Goal: Task Accomplishment & Management: Manage account settings

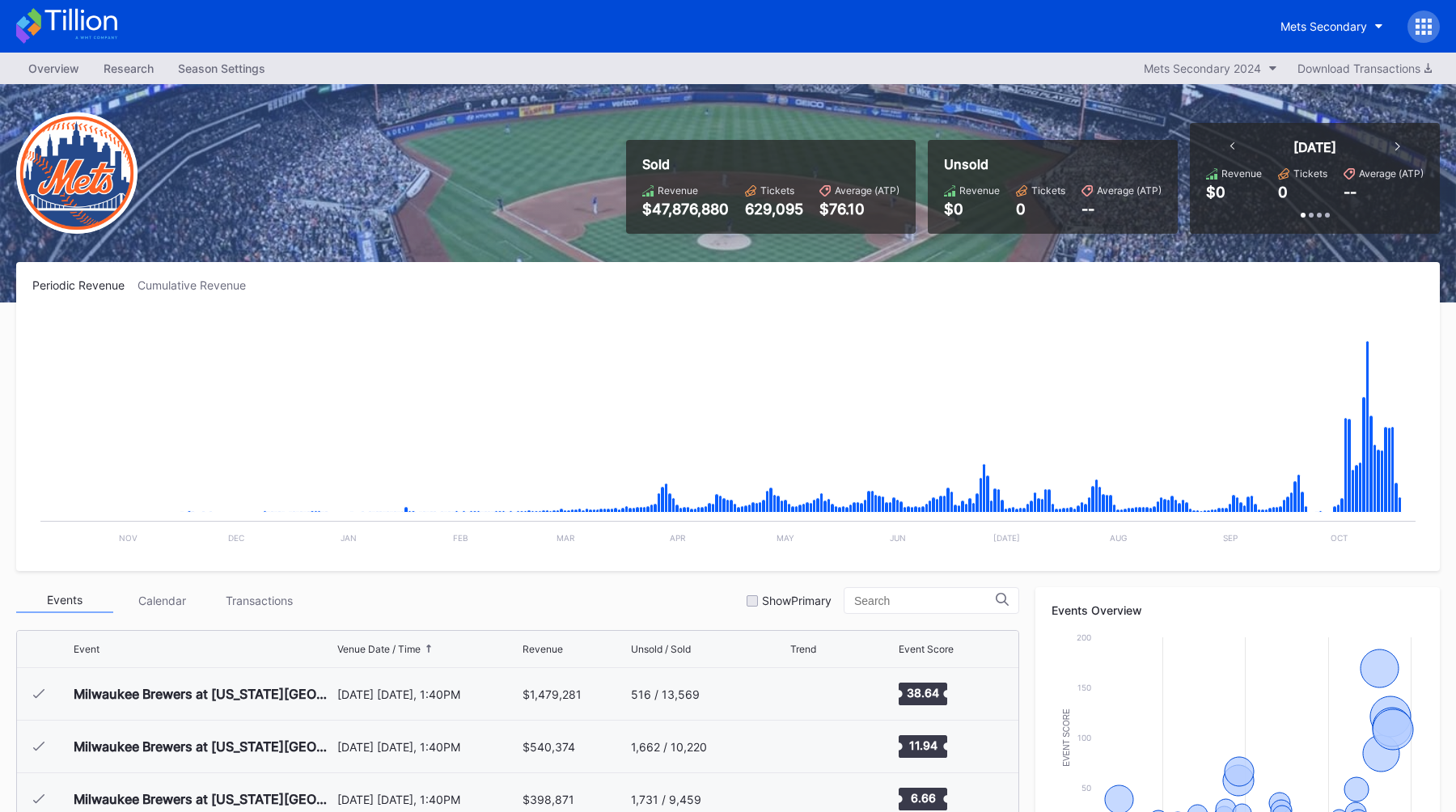
click at [1290, 22] on div "Mets Secondary" at bounding box center [1323, 26] width 87 height 14
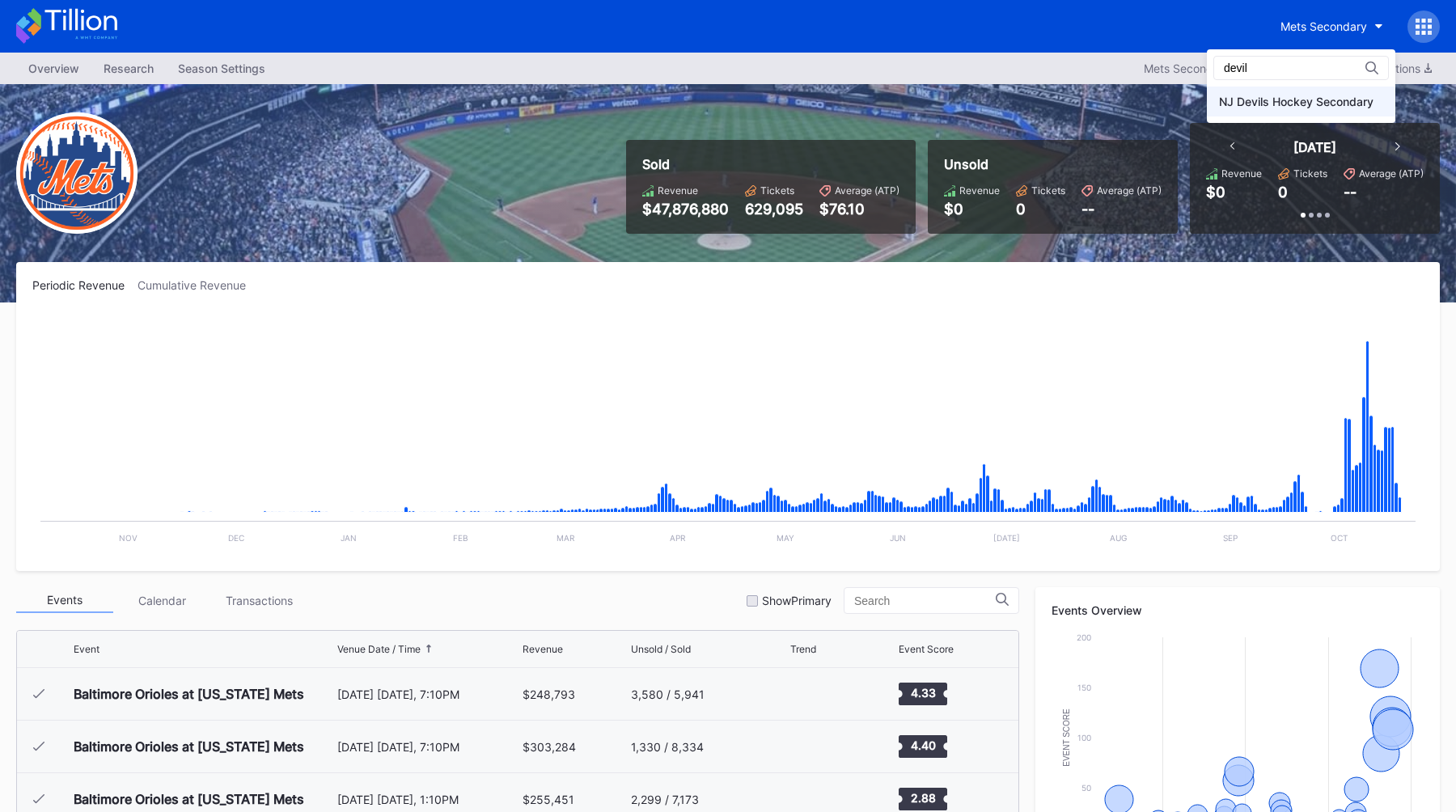
type input "devil"
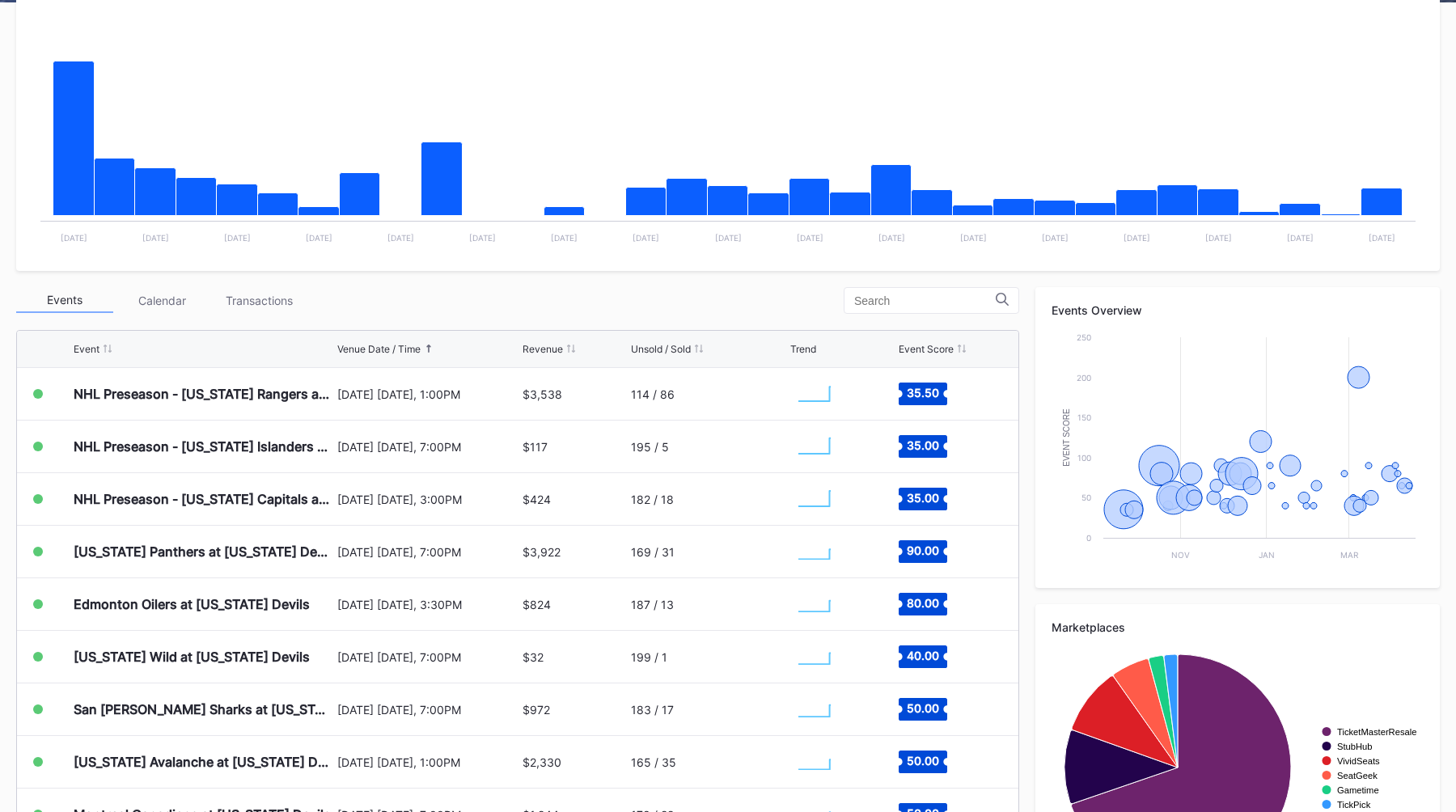
scroll to position [304, 0]
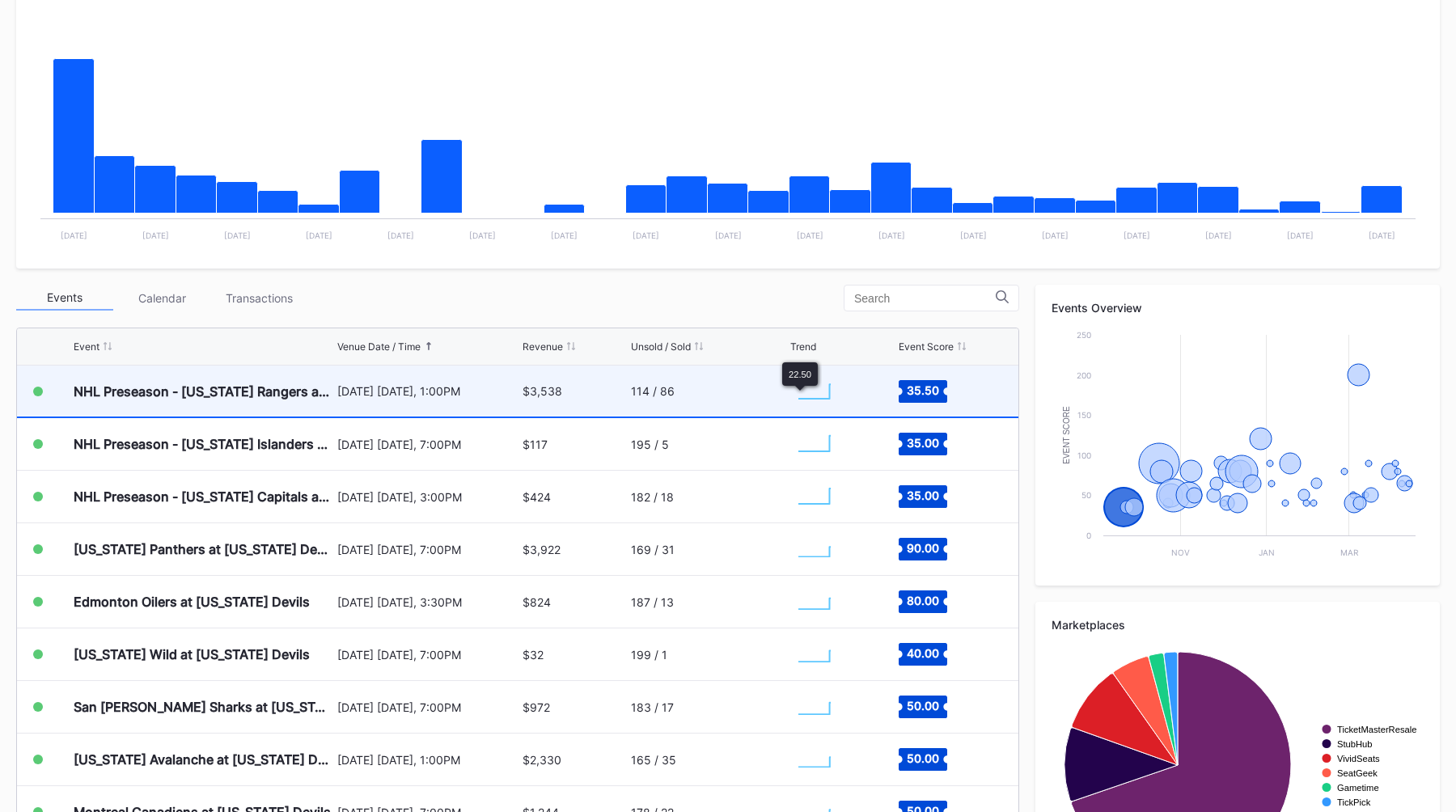
click at [592, 405] on div "$3,538" at bounding box center [574, 391] width 103 height 51
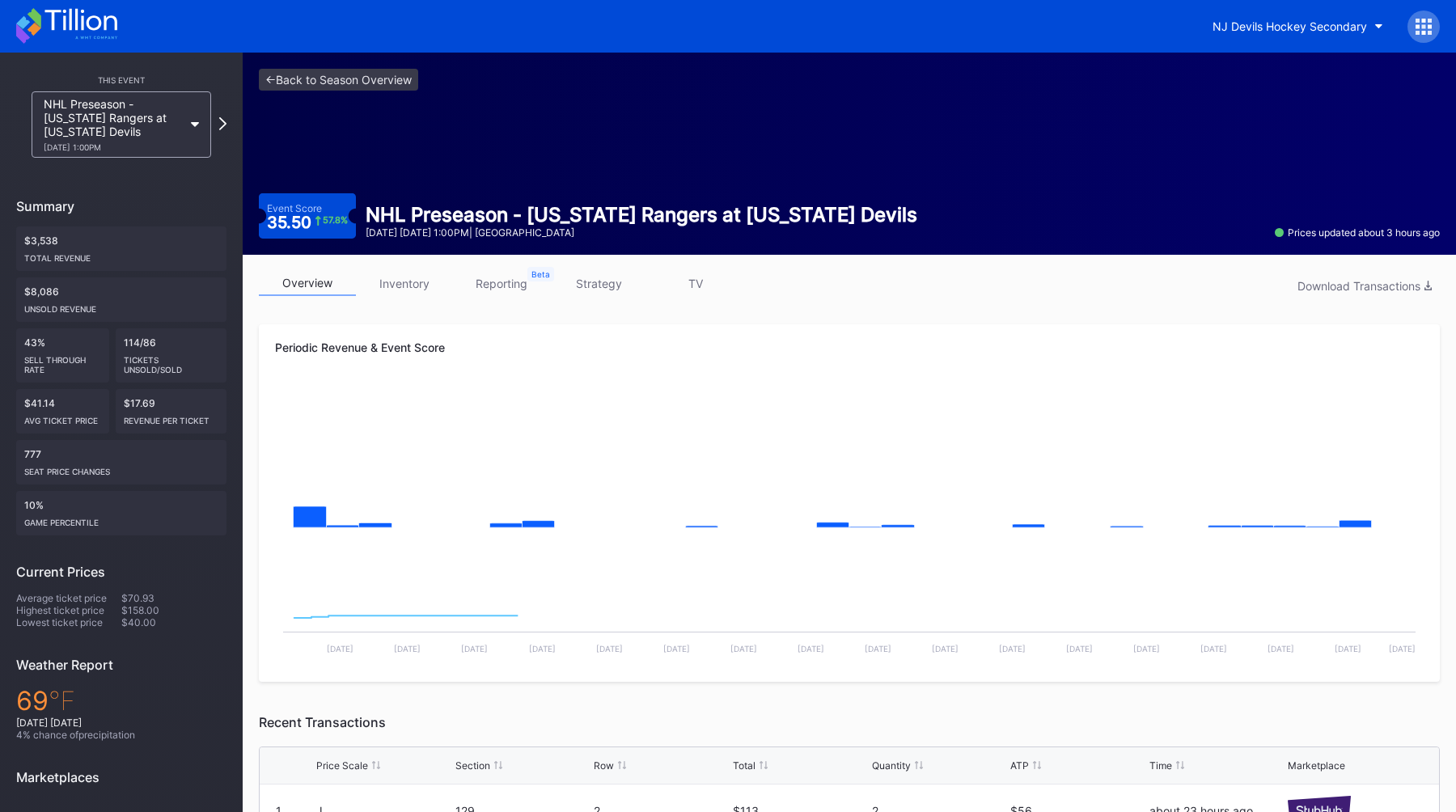
click at [595, 280] on link "strategy" at bounding box center [599, 283] width 97 height 25
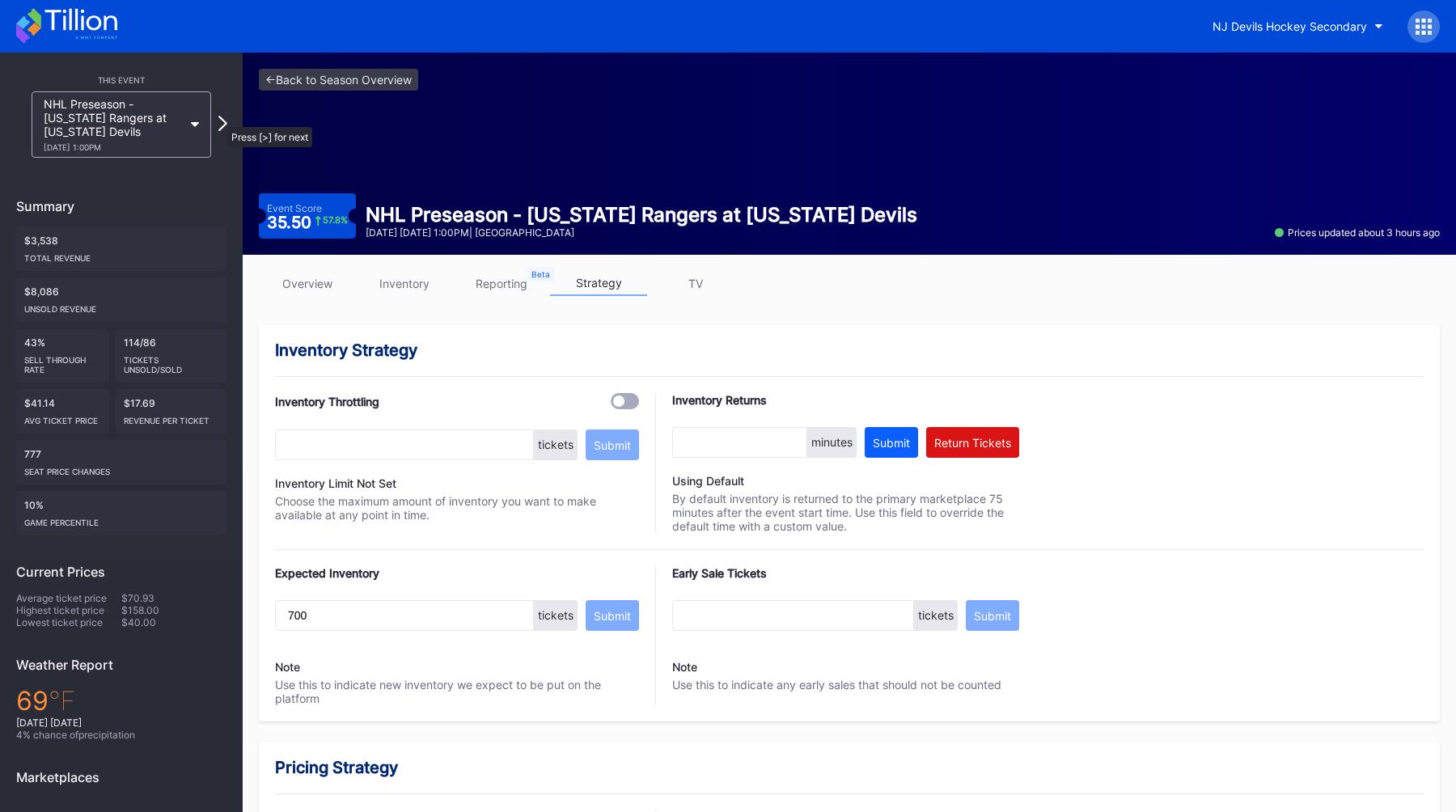
click at [219, 119] on icon at bounding box center [223, 123] width 9 height 16
click at [322, 296] on link "overview" at bounding box center [308, 283] width 97 height 25
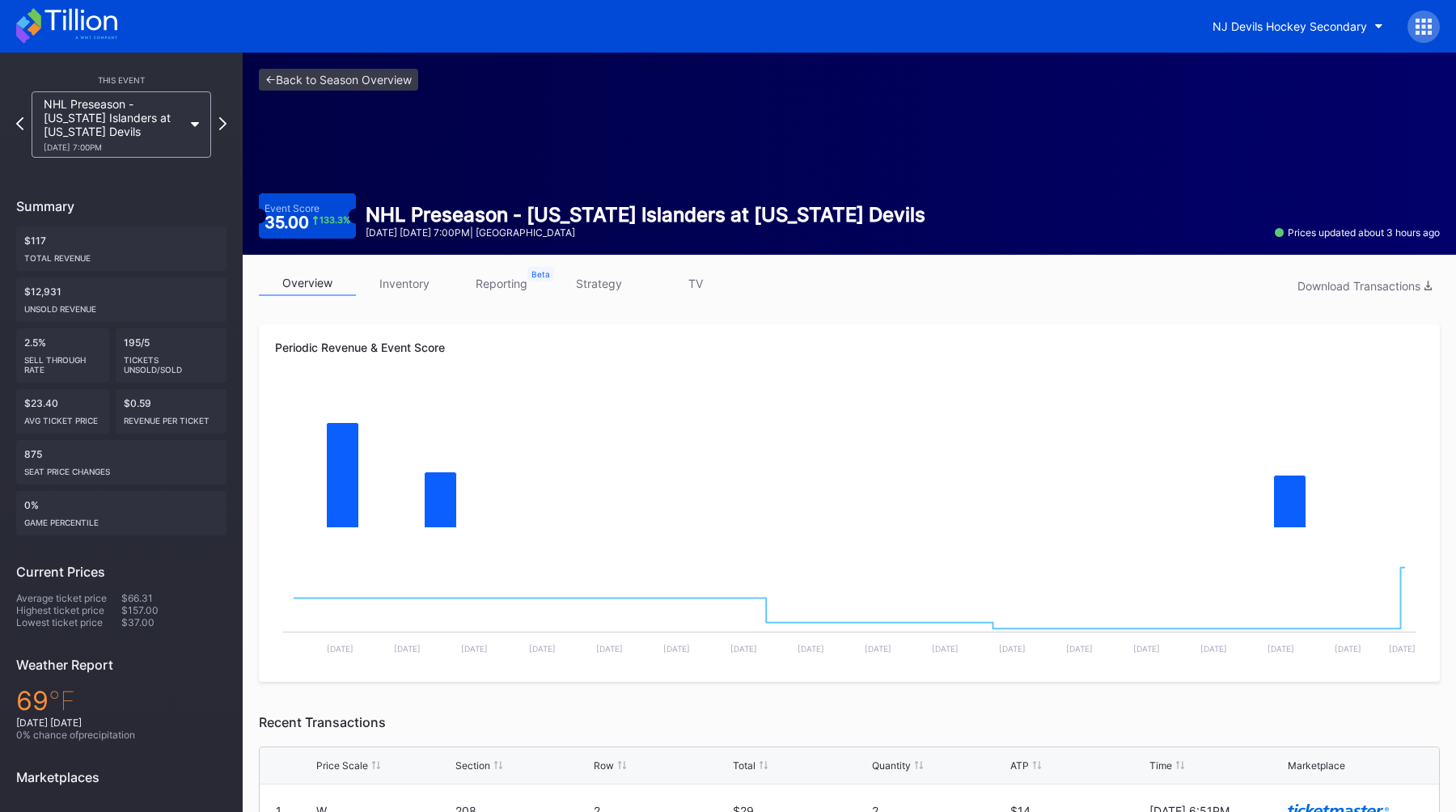
click at [595, 296] on link "strategy" at bounding box center [599, 283] width 97 height 25
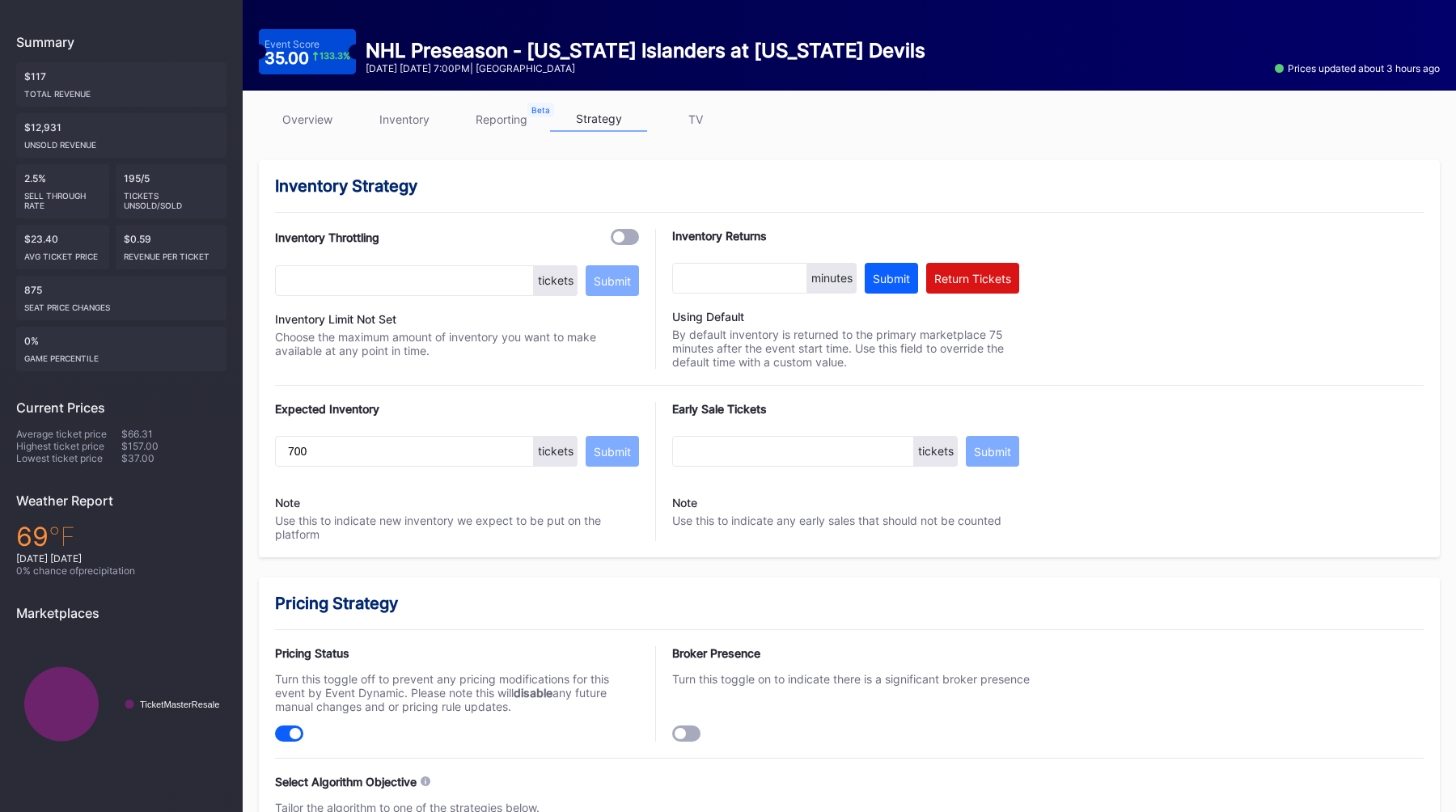
scroll to position [67, 0]
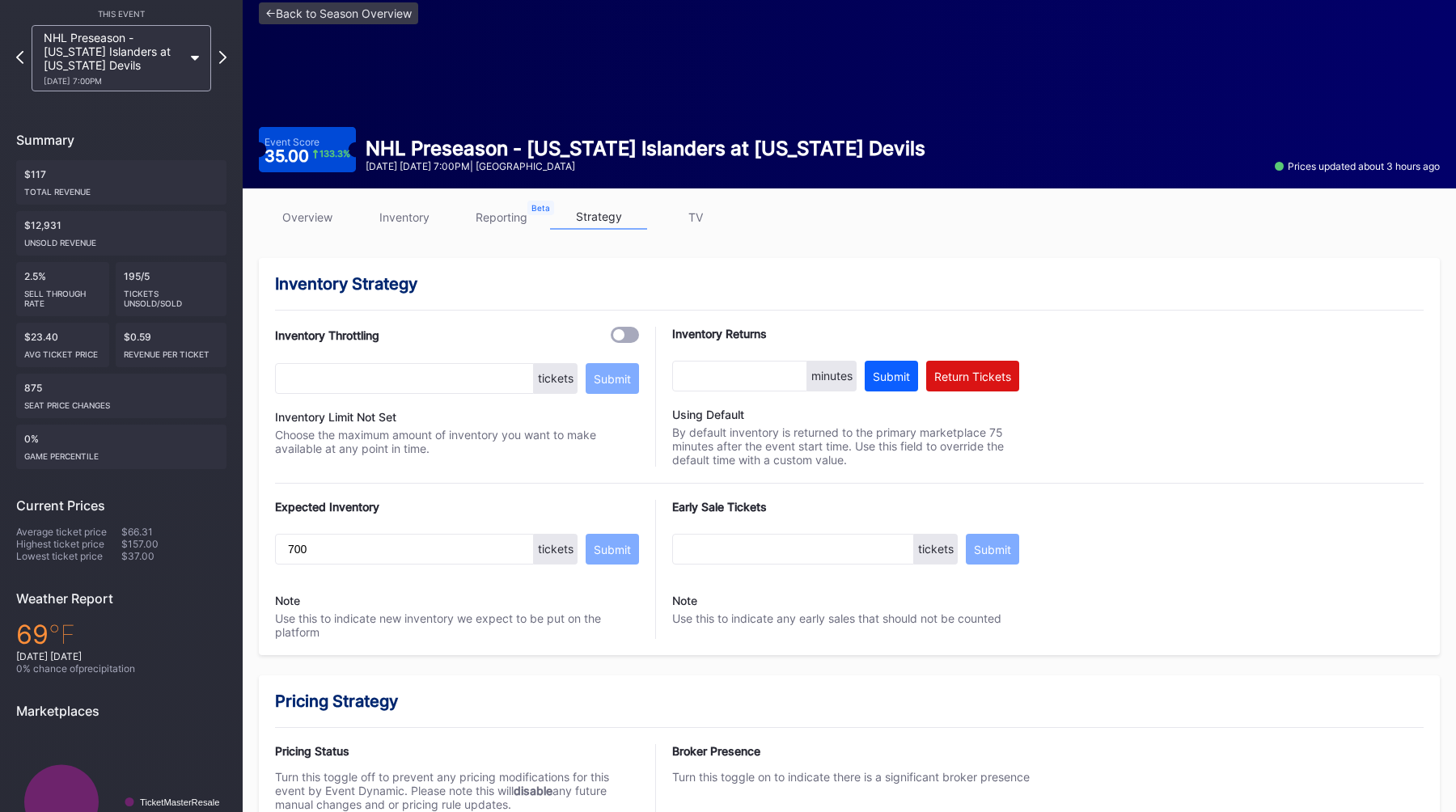
click at [315, 219] on link "overview" at bounding box center [308, 217] width 97 height 25
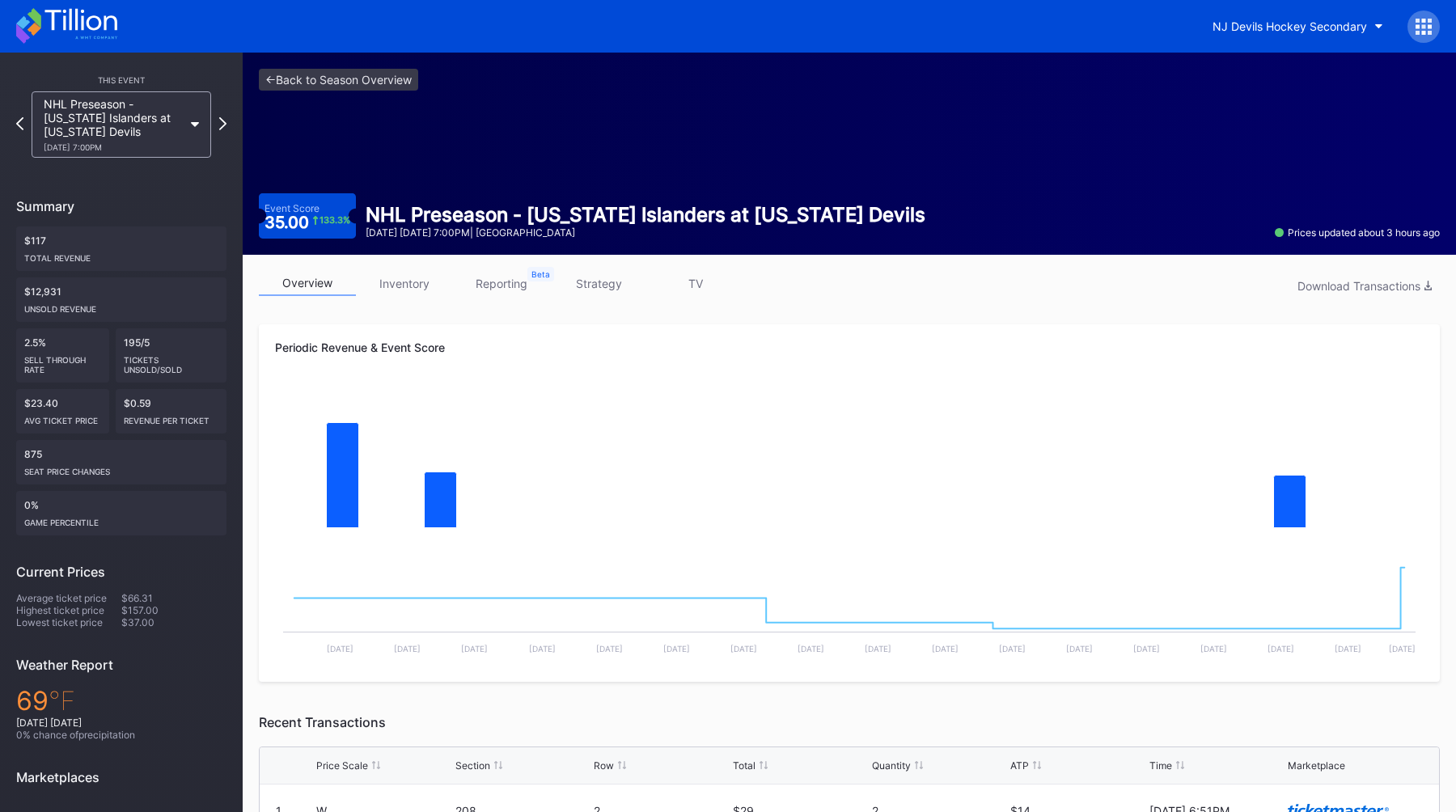
click at [601, 284] on link "strategy" at bounding box center [599, 283] width 97 height 25
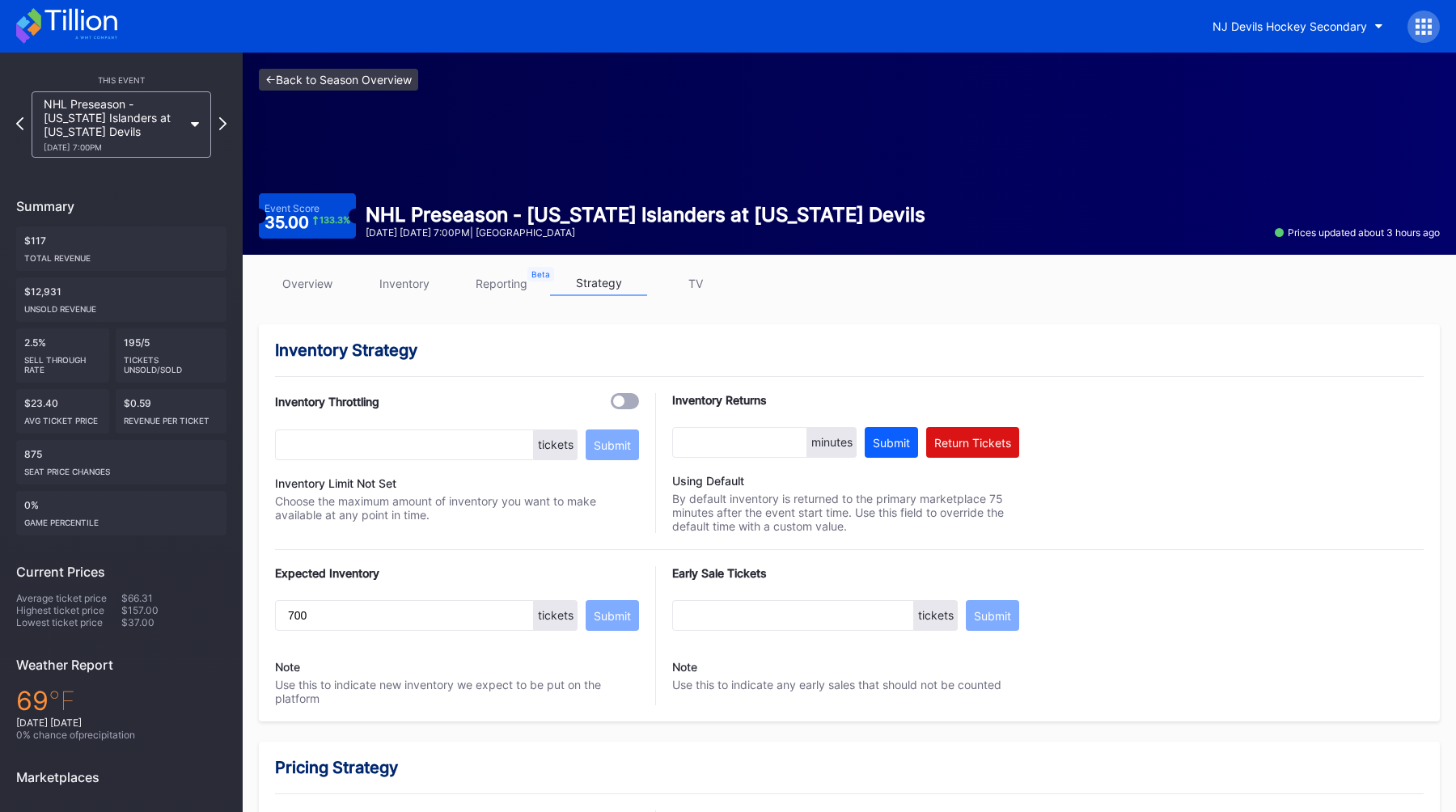
click at [288, 79] on link "<- Back to Season Overview" at bounding box center [339, 79] width 159 height 22
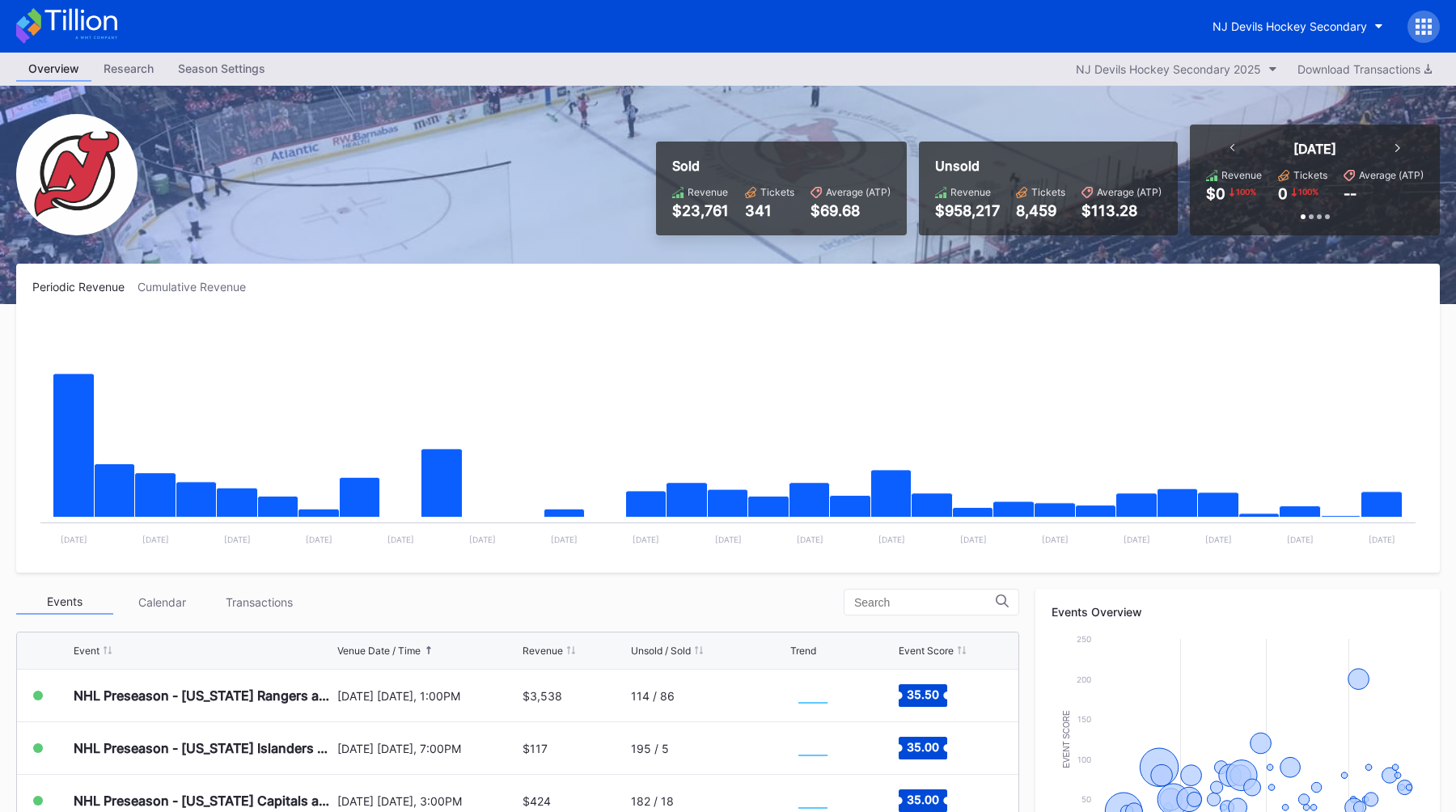
click at [1408, 24] on div at bounding box center [1423, 26] width 32 height 32
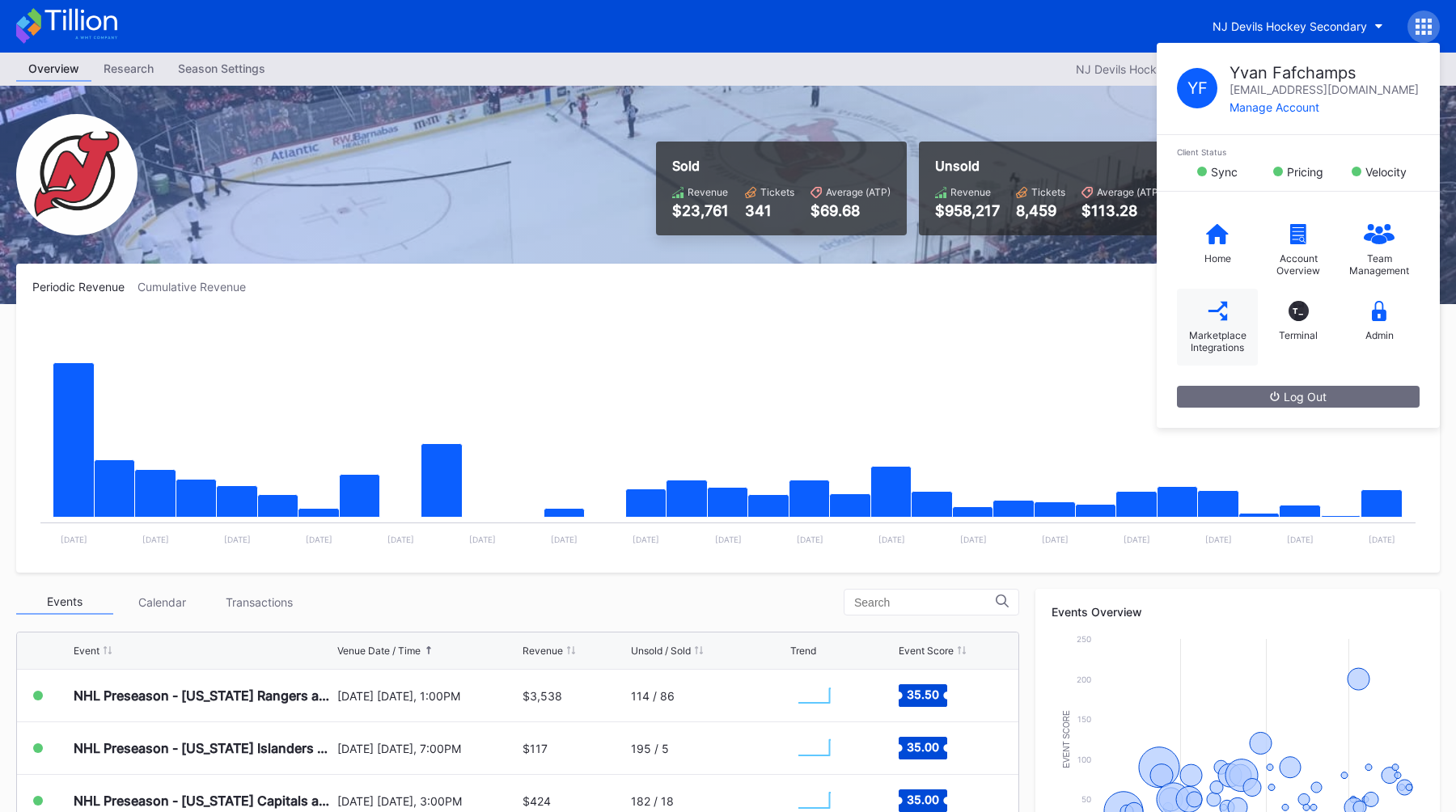
click at [1218, 325] on div "Marketplace Integrations" at bounding box center [1217, 327] width 81 height 77
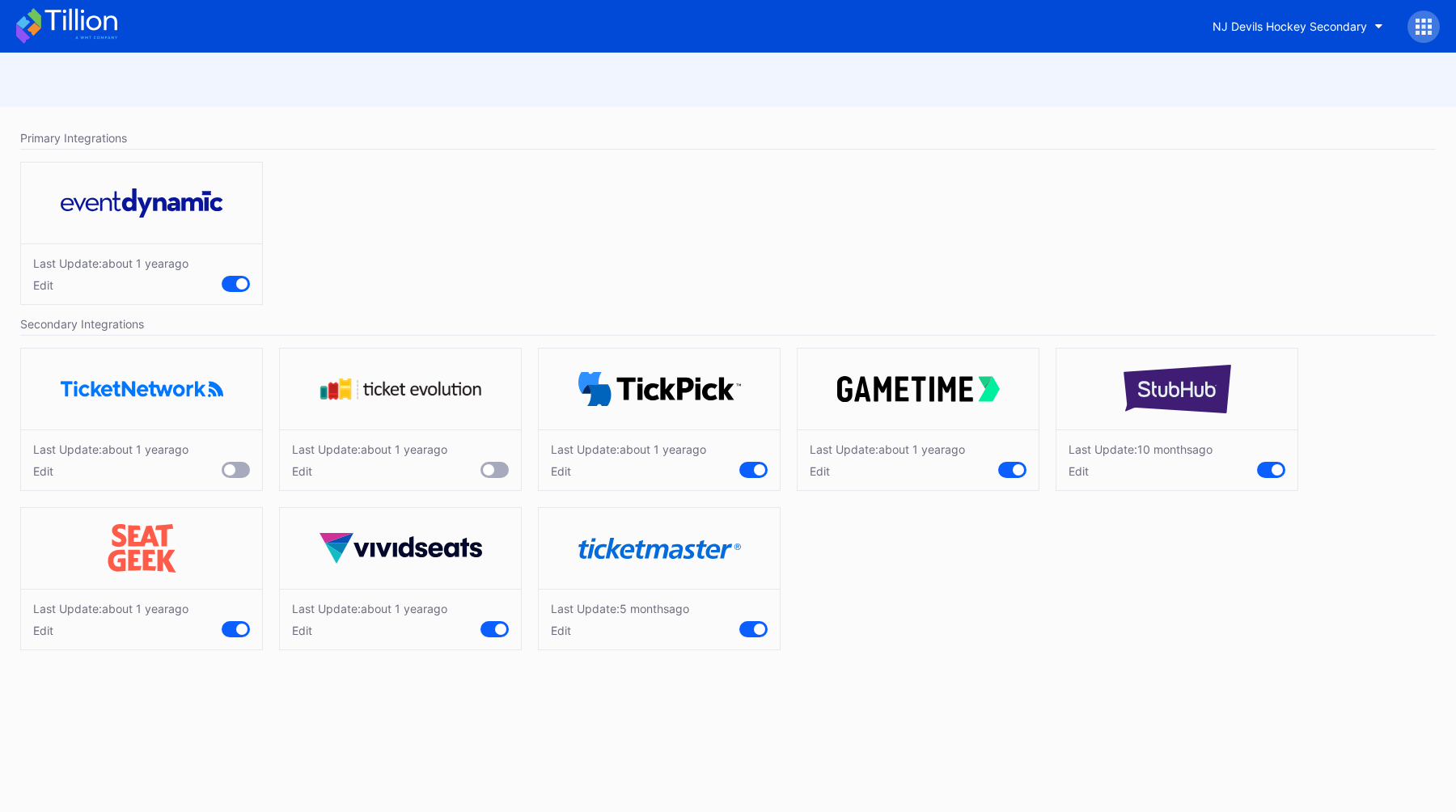
click at [563, 625] on div "Edit" at bounding box center [621, 631] width 139 height 14
click at [707, 724] on div "Cancel" at bounding box center [711, 723] width 36 height 14
click at [1423, 34] on div at bounding box center [1423, 26] width 32 height 32
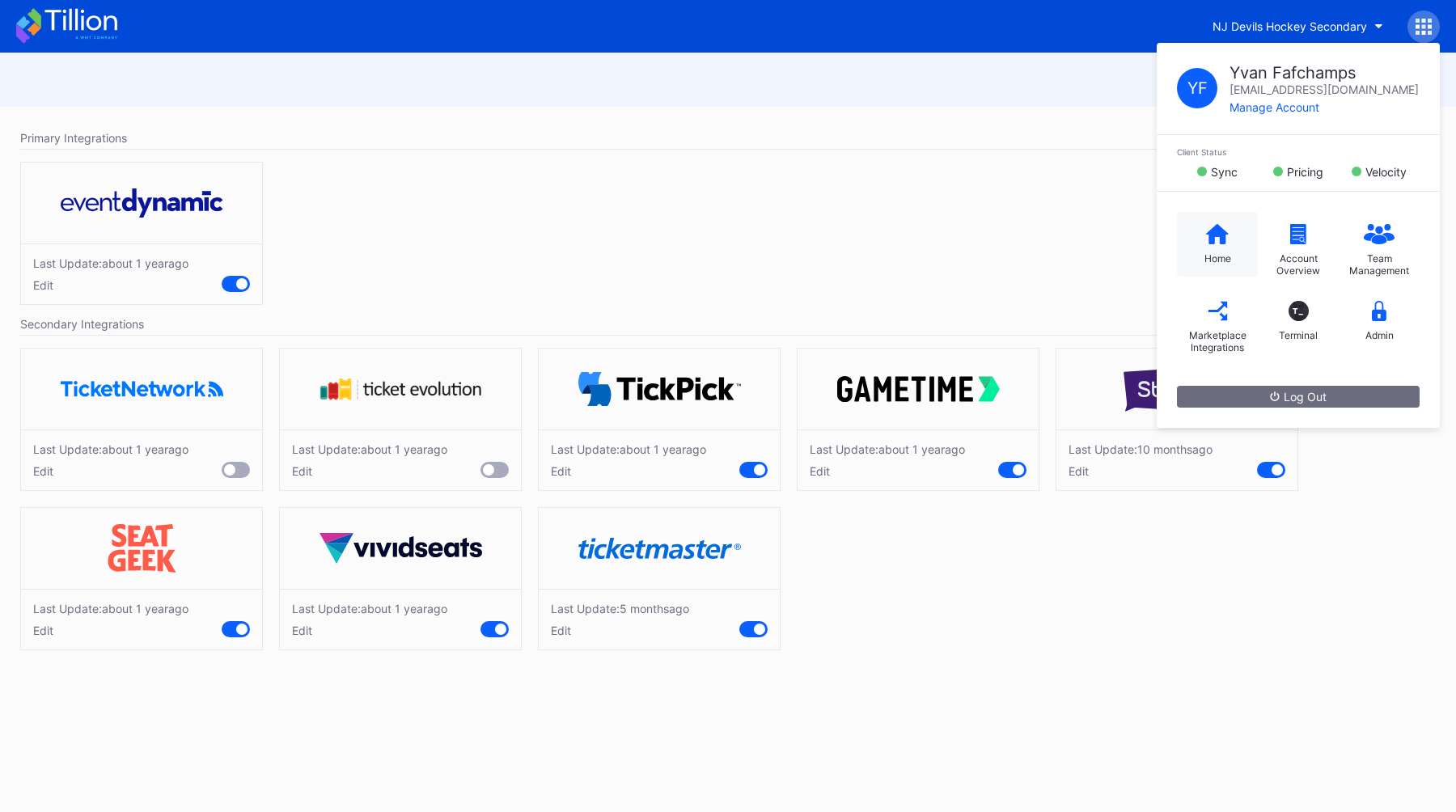
click at [1205, 257] on div "Home" at bounding box center [1218, 258] width 27 height 12
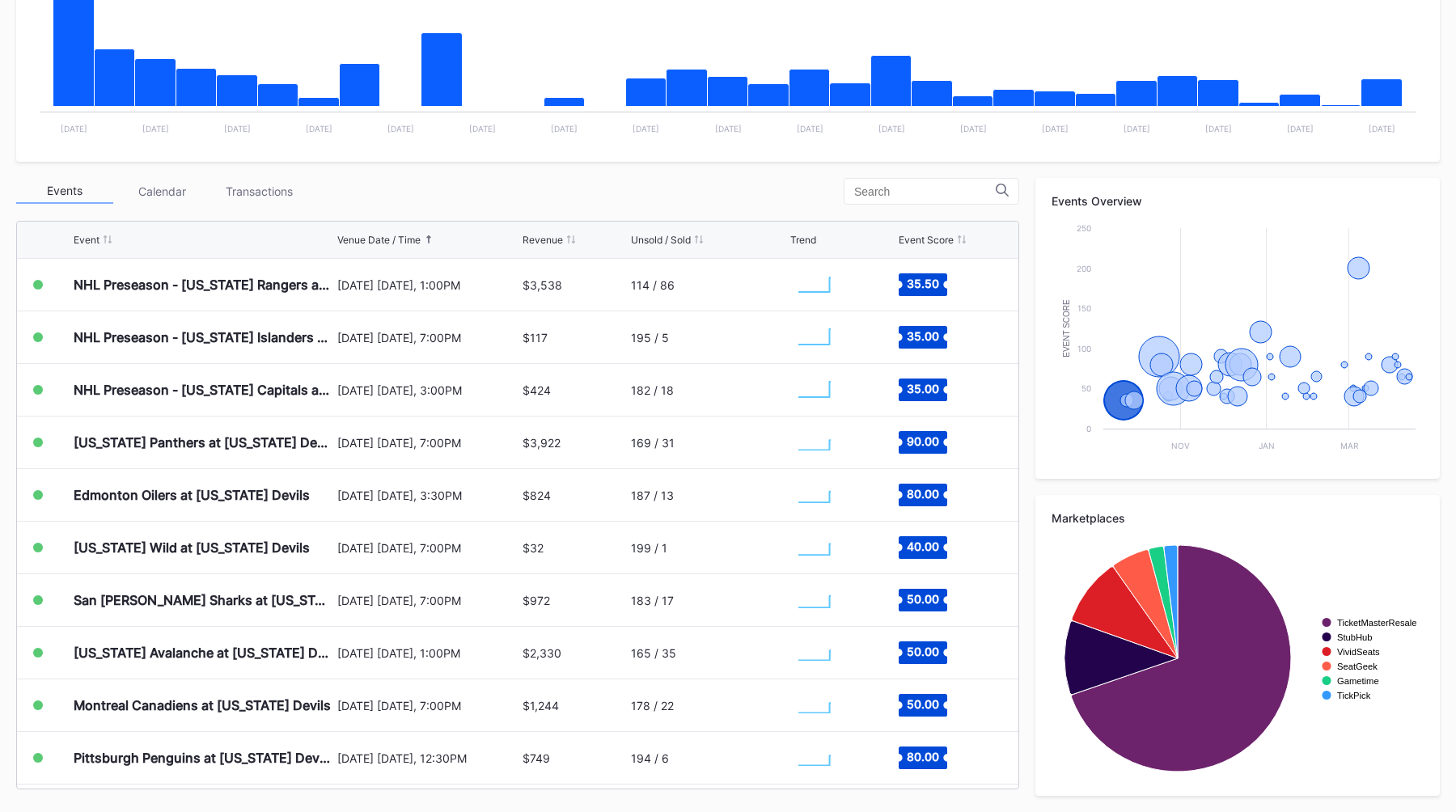
click at [530, 191] on div "Events Calendar Transactions" at bounding box center [517, 191] width 1003 height 27
click at [377, 192] on div "Events Calendar Transactions" at bounding box center [517, 191] width 1003 height 27
click at [435, 190] on div "Events Calendar Transactions" at bounding box center [517, 191] width 1003 height 27
click at [442, 191] on div "Events Calendar Transactions" at bounding box center [517, 191] width 1003 height 27
click at [464, 196] on div "Events Calendar Transactions" at bounding box center [517, 191] width 1003 height 27
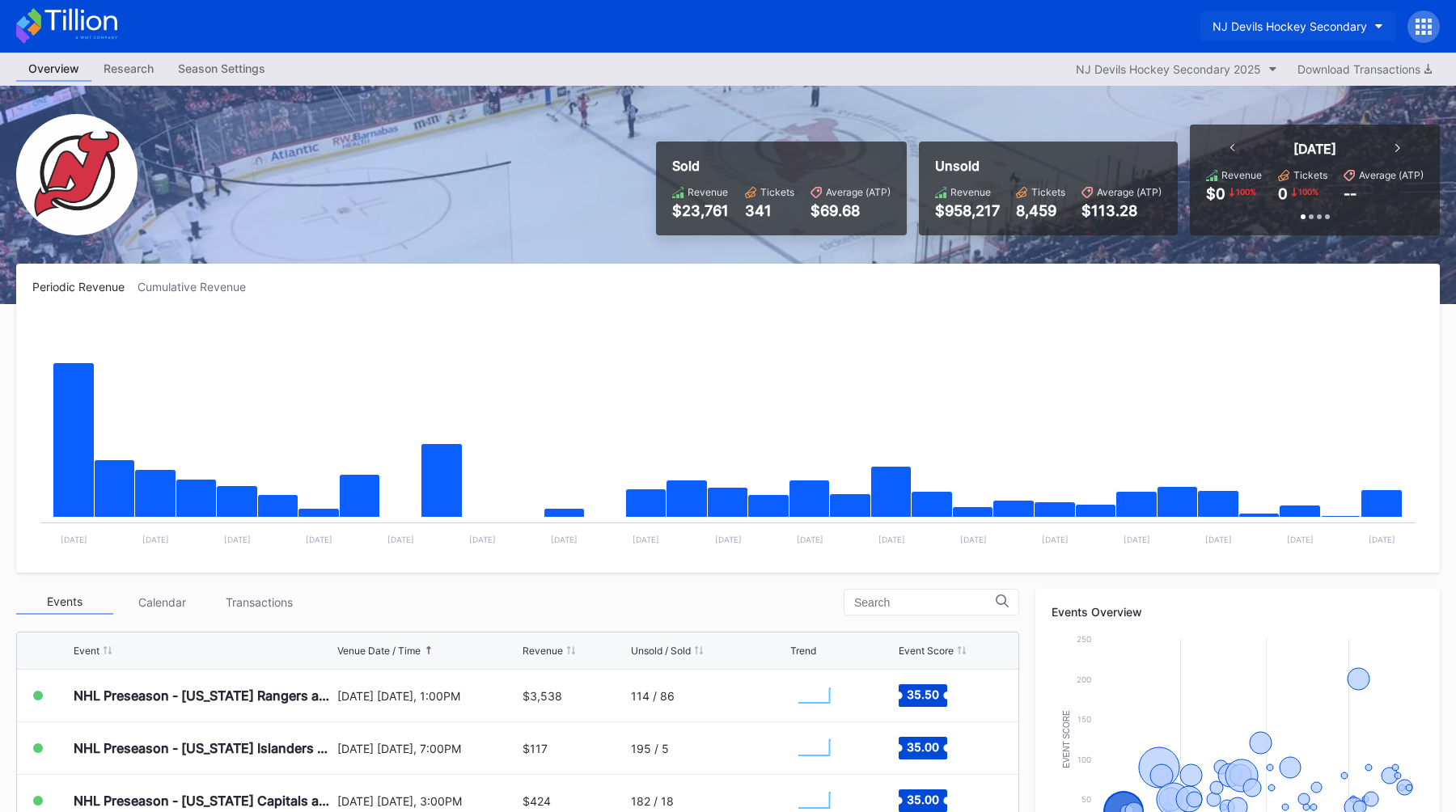
click at [1268, 31] on div "NJ Devils Hockey Secondary" at bounding box center [1290, 26] width 154 height 14
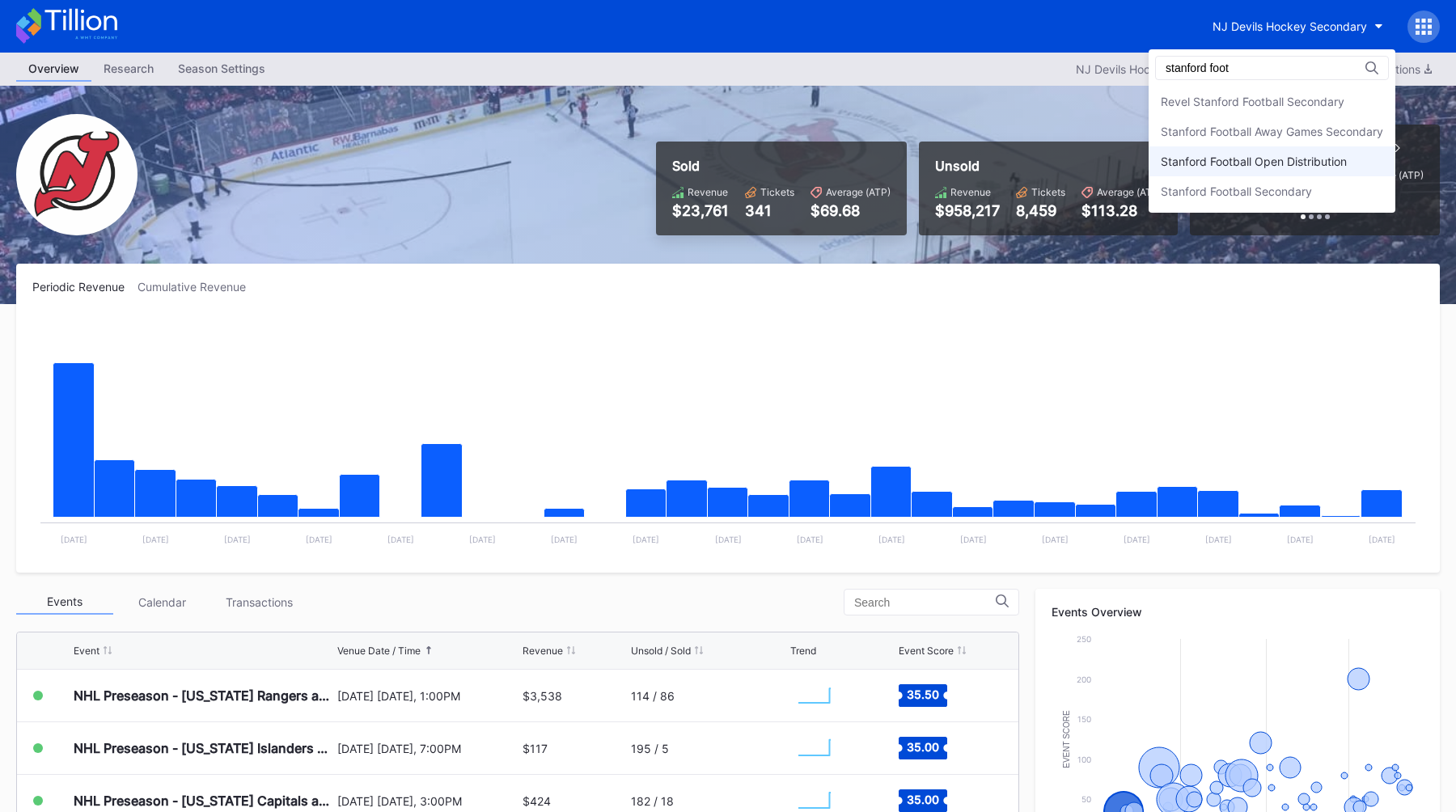
type input "stanford foot"
click at [1275, 154] on div "Stanford Football Open Distribution" at bounding box center [1253, 161] width 186 height 14
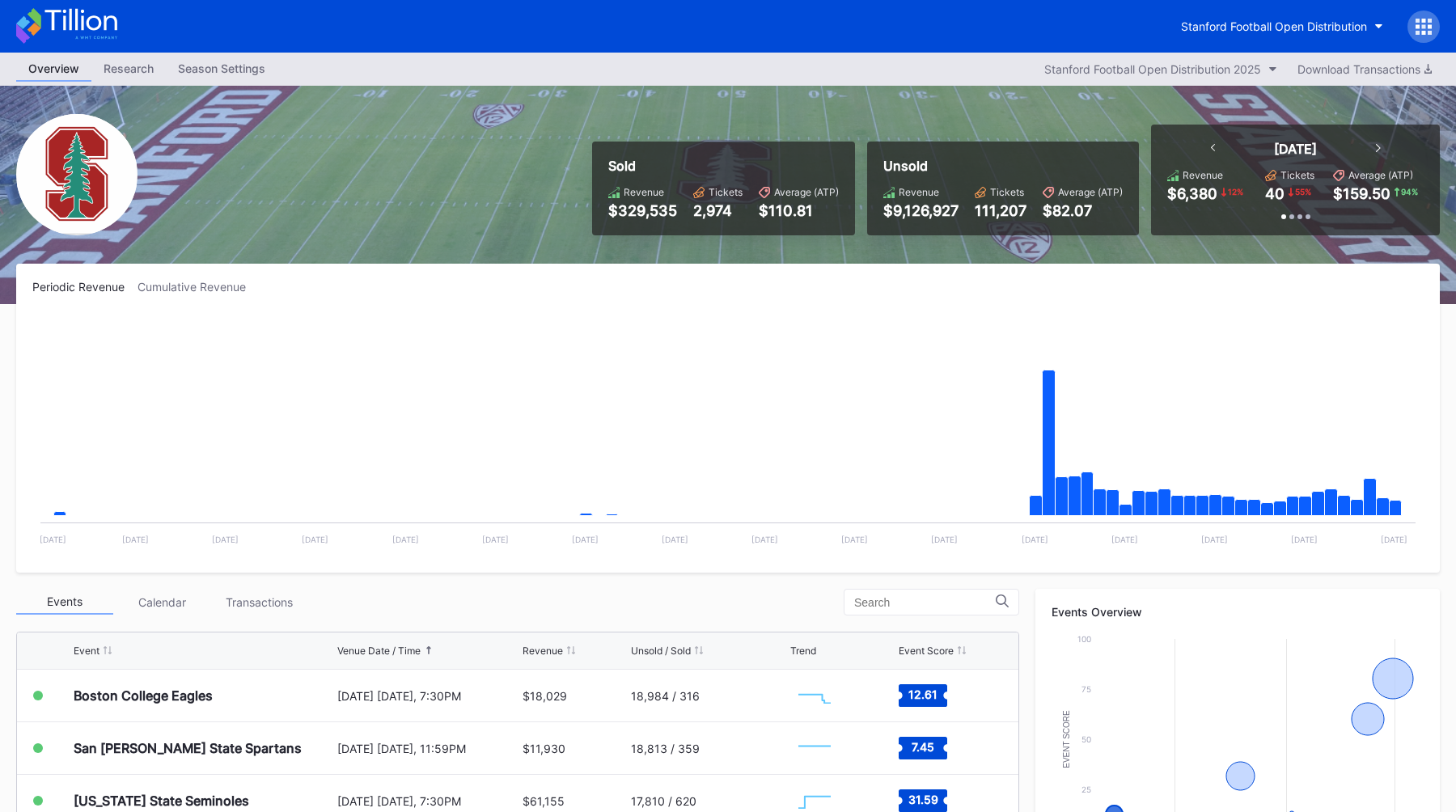
click at [1419, 23] on icon at bounding box center [1423, 26] width 16 height 16
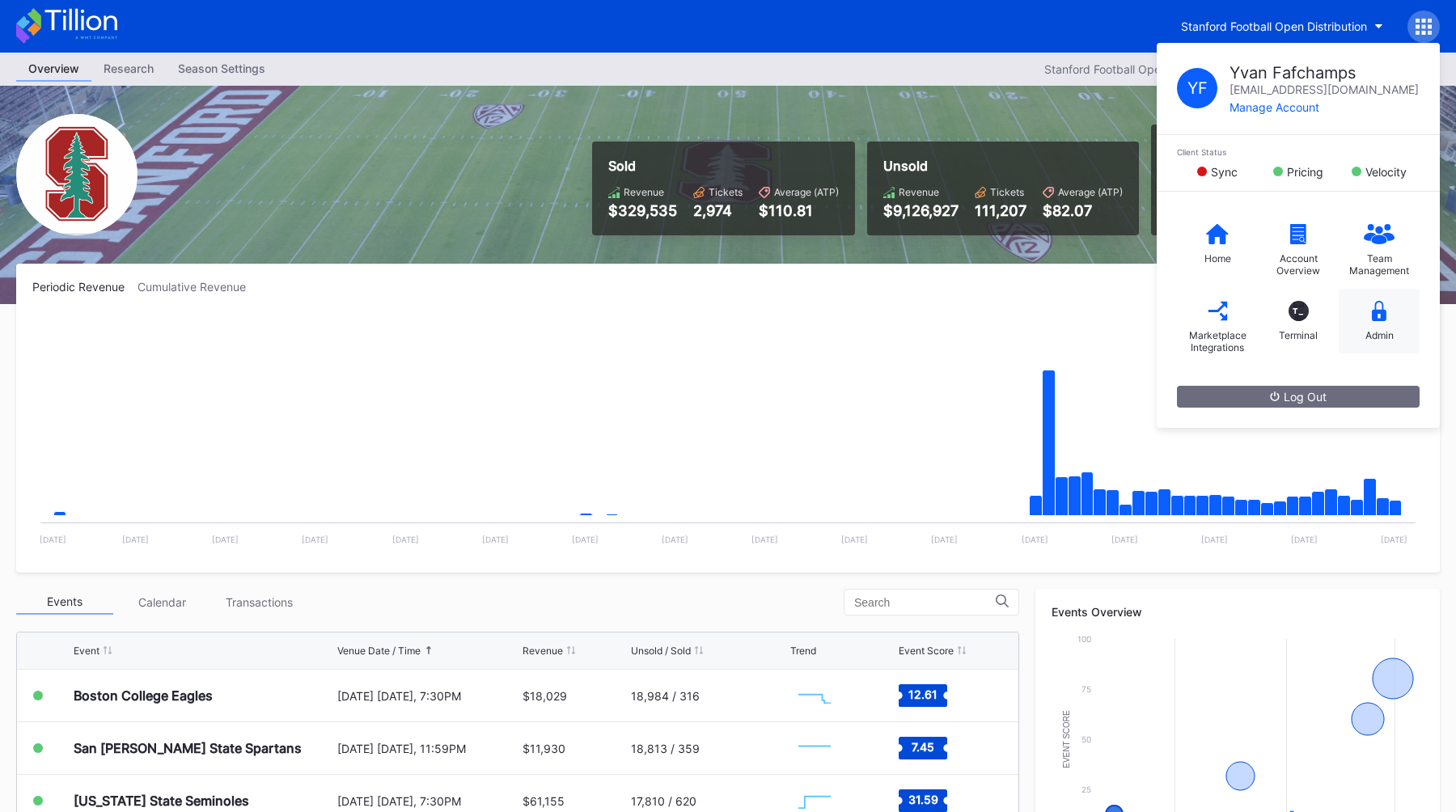
click at [1376, 307] on icon at bounding box center [1379, 310] width 15 height 20
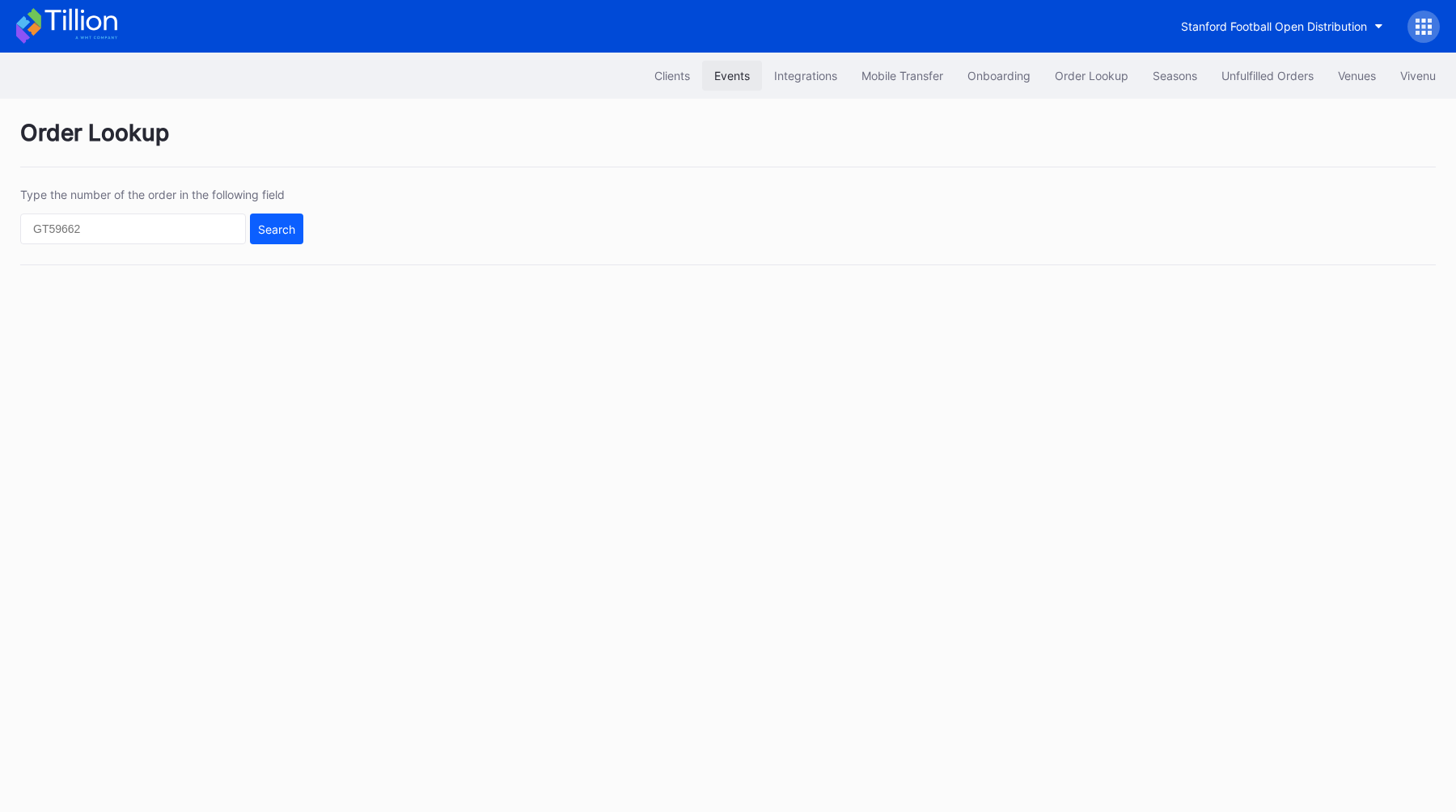
click at [733, 61] on button "Events" at bounding box center [731, 75] width 60 height 30
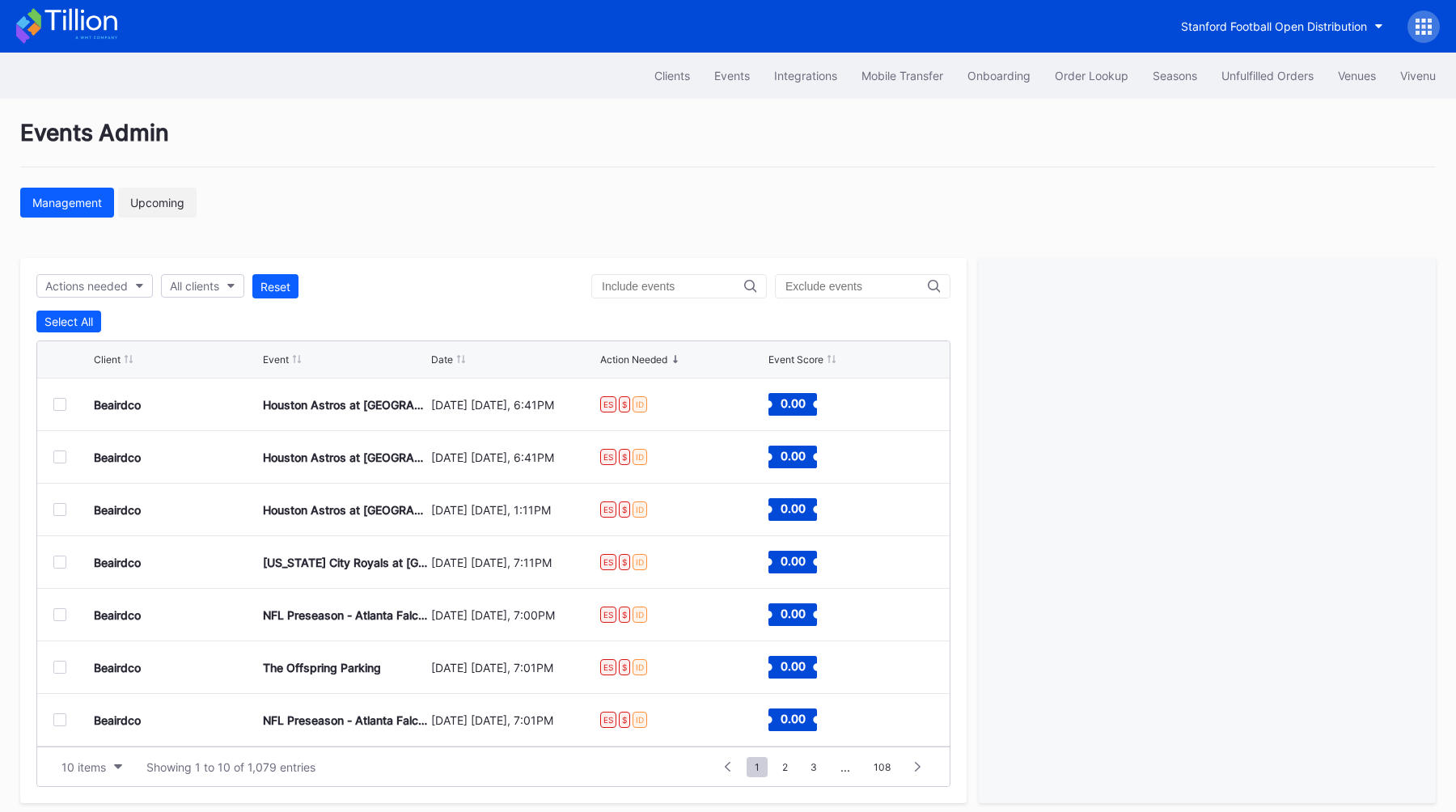
click at [169, 199] on div "Upcoming" at bounding box center [157, 203] width 55 height 14
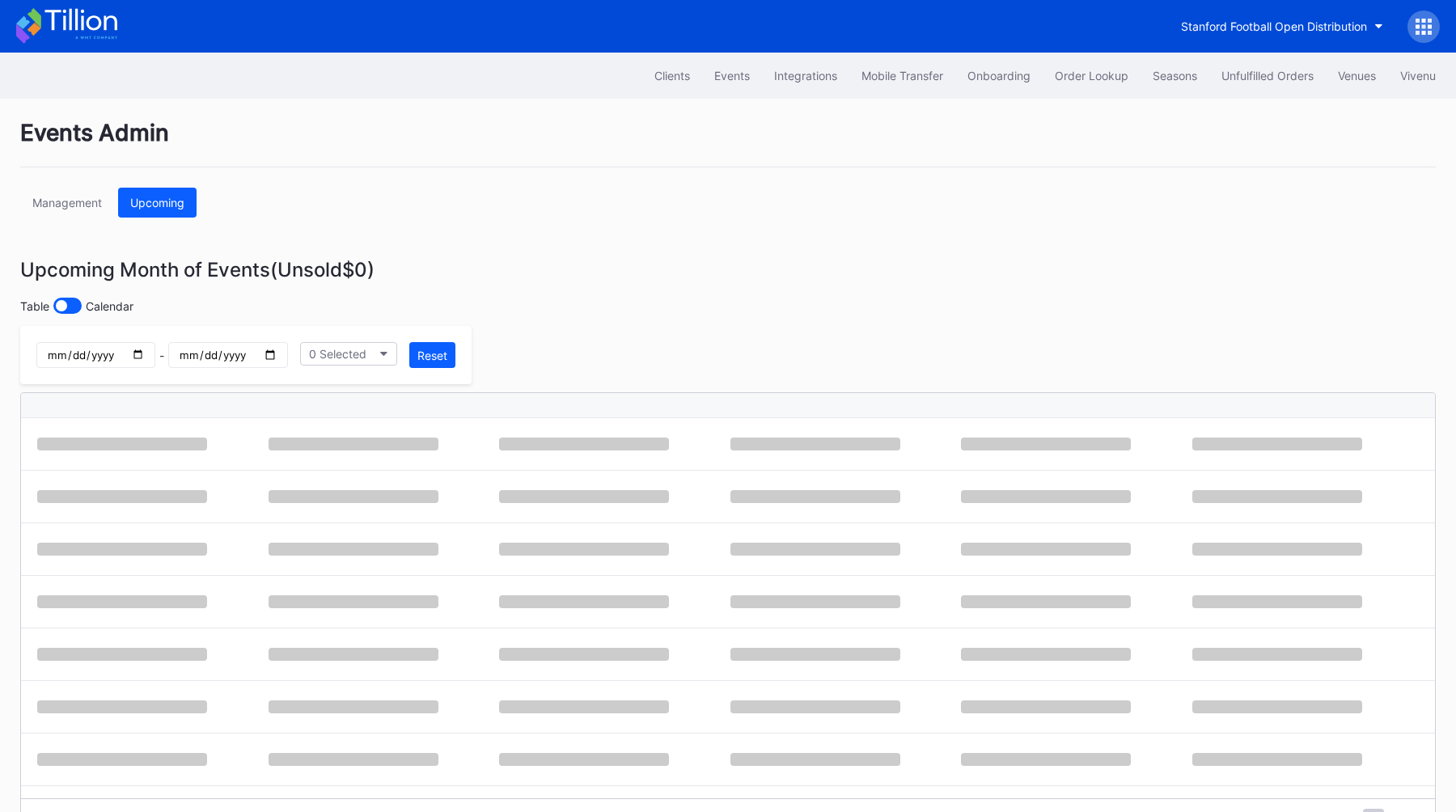
click at [372, 219] on div "Events Admin Management Upcoming Upcoming Month of Events (Unsold $0 ) Table Ca…" at bounding box center [728, 478] width 1456 height 760
click at [502, 278] on div "Upcoming Month of Events (Unsold $0 )" at bounding box center [727, 270] width 1415 height 23
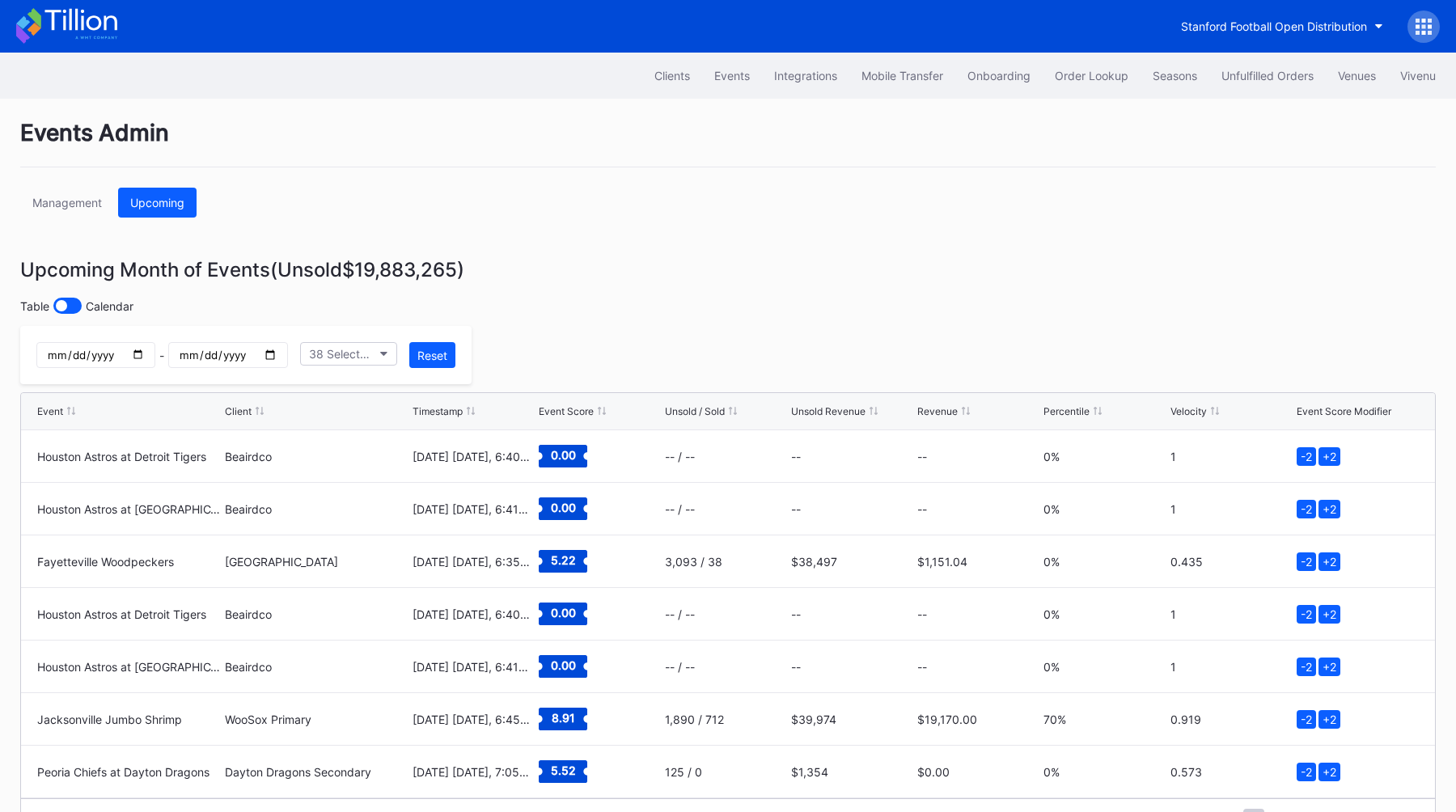
scroll to position [47, 0]
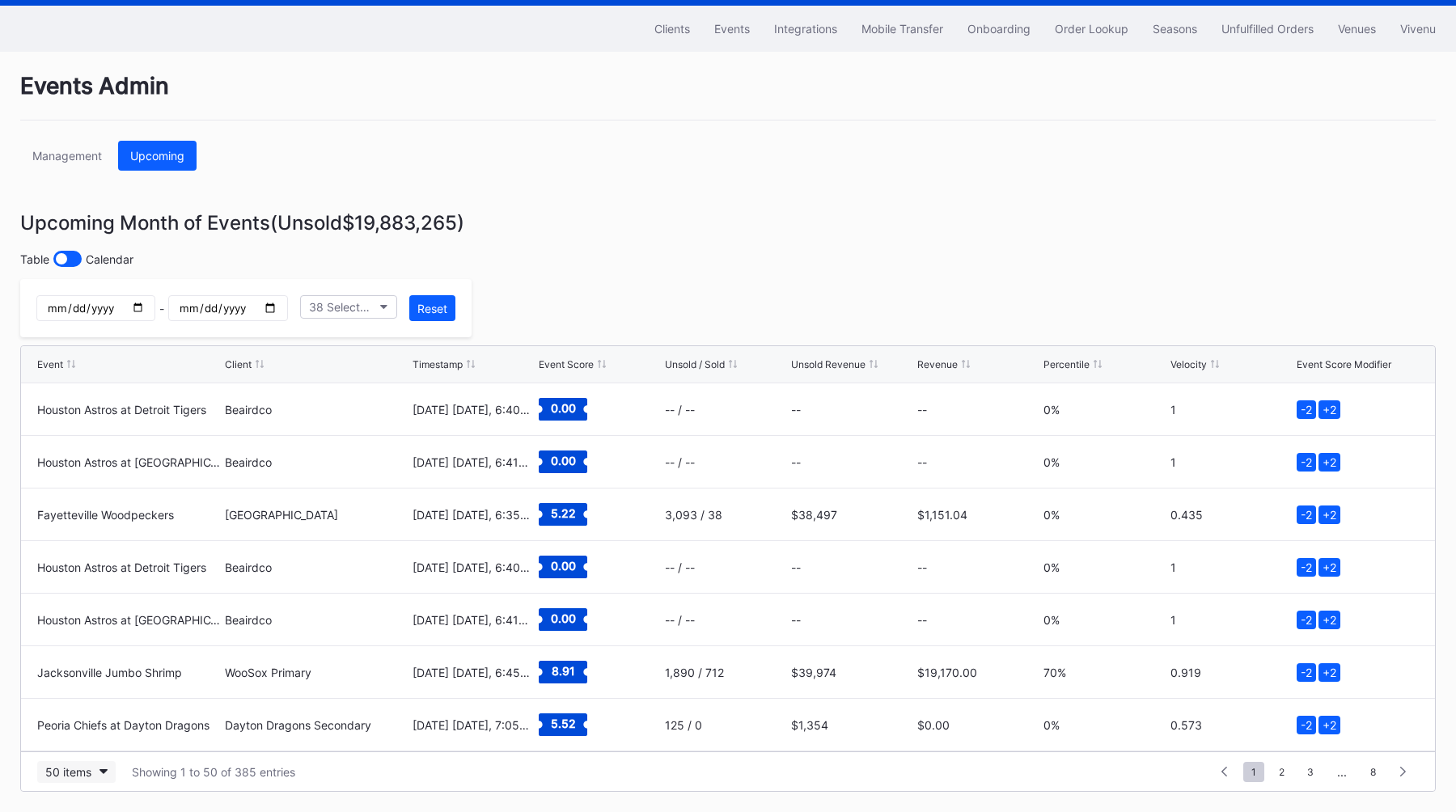
click at [71, 773] on div "50 items" at bounding box center [68, 772] width 46 height 14
click at [93, 737] on div "200 items" at bounding box center [75, 731] width 77 height 30
click at [530, 288] on div "Events Admin Management Upcoming Upcoming Month of Events (Unsold $19,883,265 )…" at bounding box center [728, 432] width 1456 height 760
click at [357, 305] on div "38 Selected" at bounding box center [340, 307] width 63 height 14
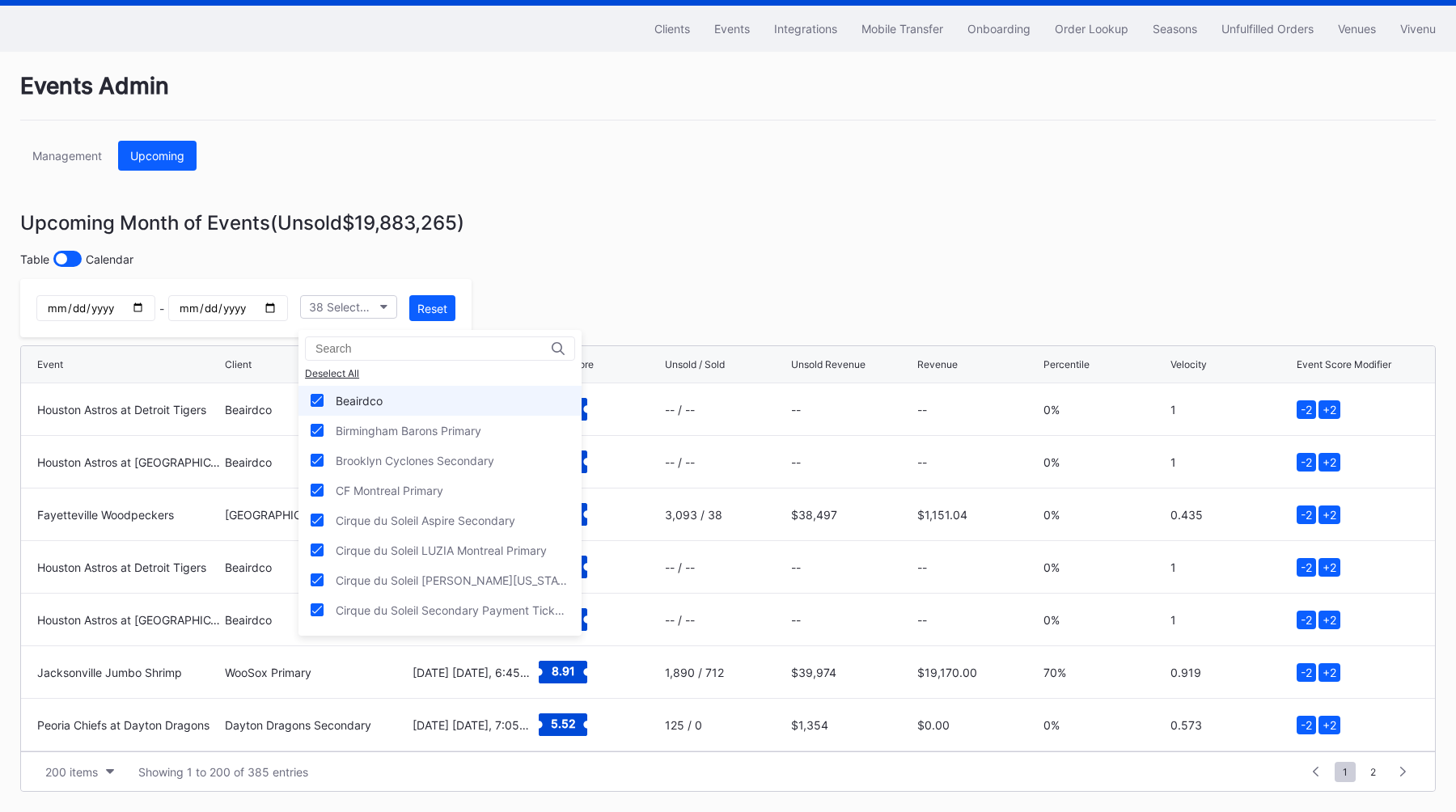
click at [400, 393] on div "Beairdco" at bounding box center [439, 400] width 283 height 30
click at [484, 481] on div "CF Montreal Primary" at bounding box center [439, 490] width 283 height 30
click at [485, 517] on div "Cirque du Soleil Aspire Secondary" at bounding box center [425, 521] width 179 height 14
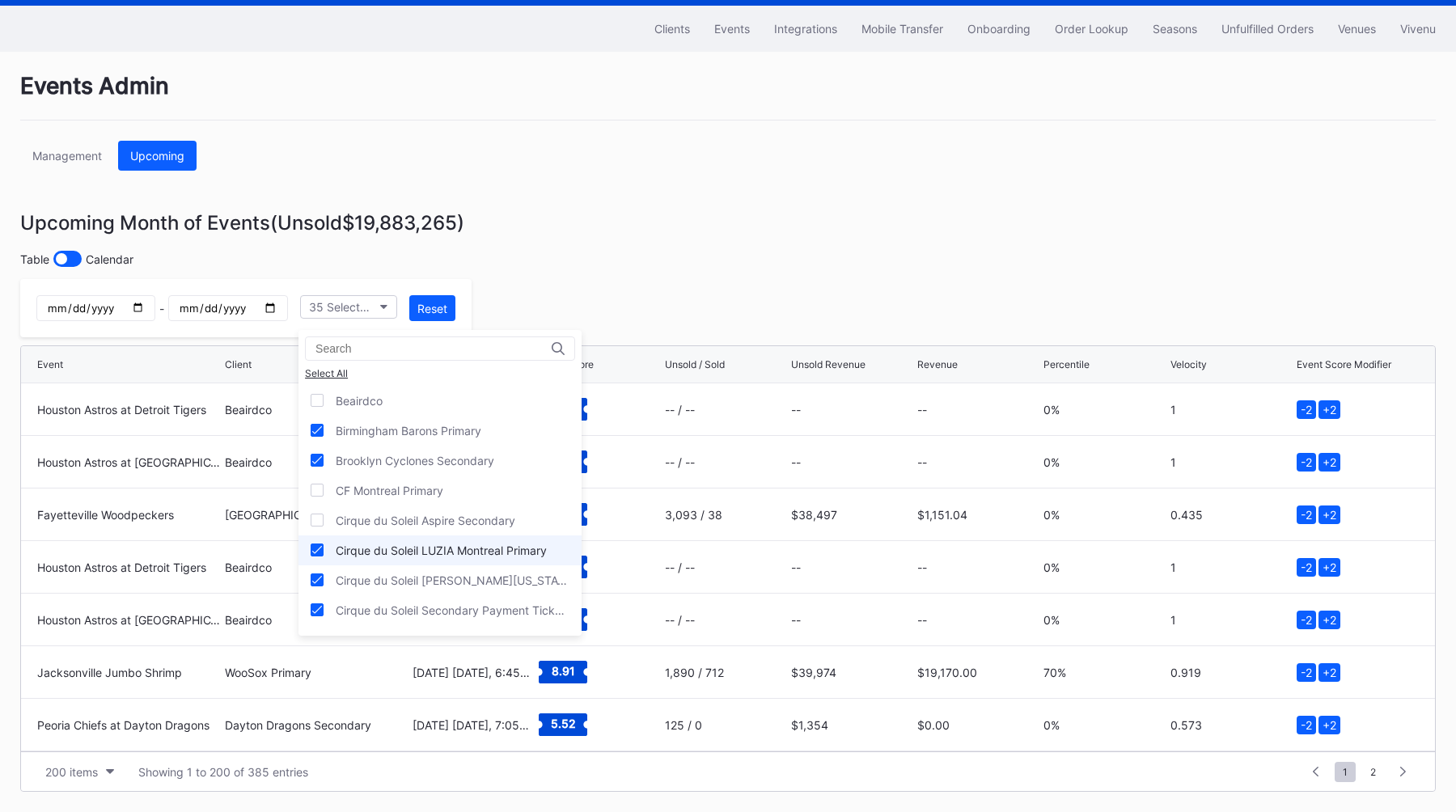
click at [478, 551] on div "Cirque du Soleil LUZIA Montreal Primary" at bounding box center [441, 550] width 211 height 14
click at [473, 588] on div "Cirque du Soleil [PERSON_NAME][US_STATE] Primary" at bounding box center [439, 580] width 283 height 30
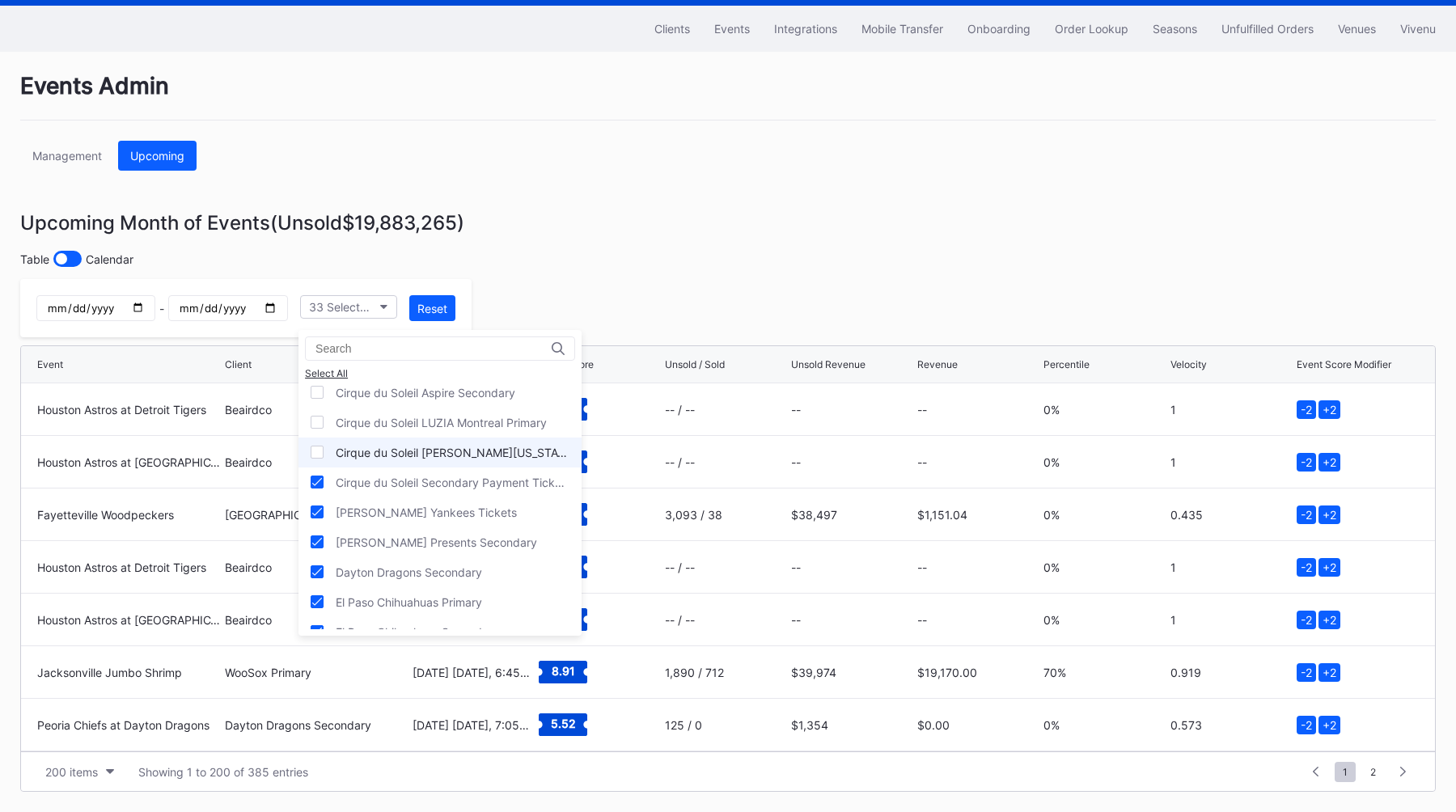
scroll to position [136, 0]
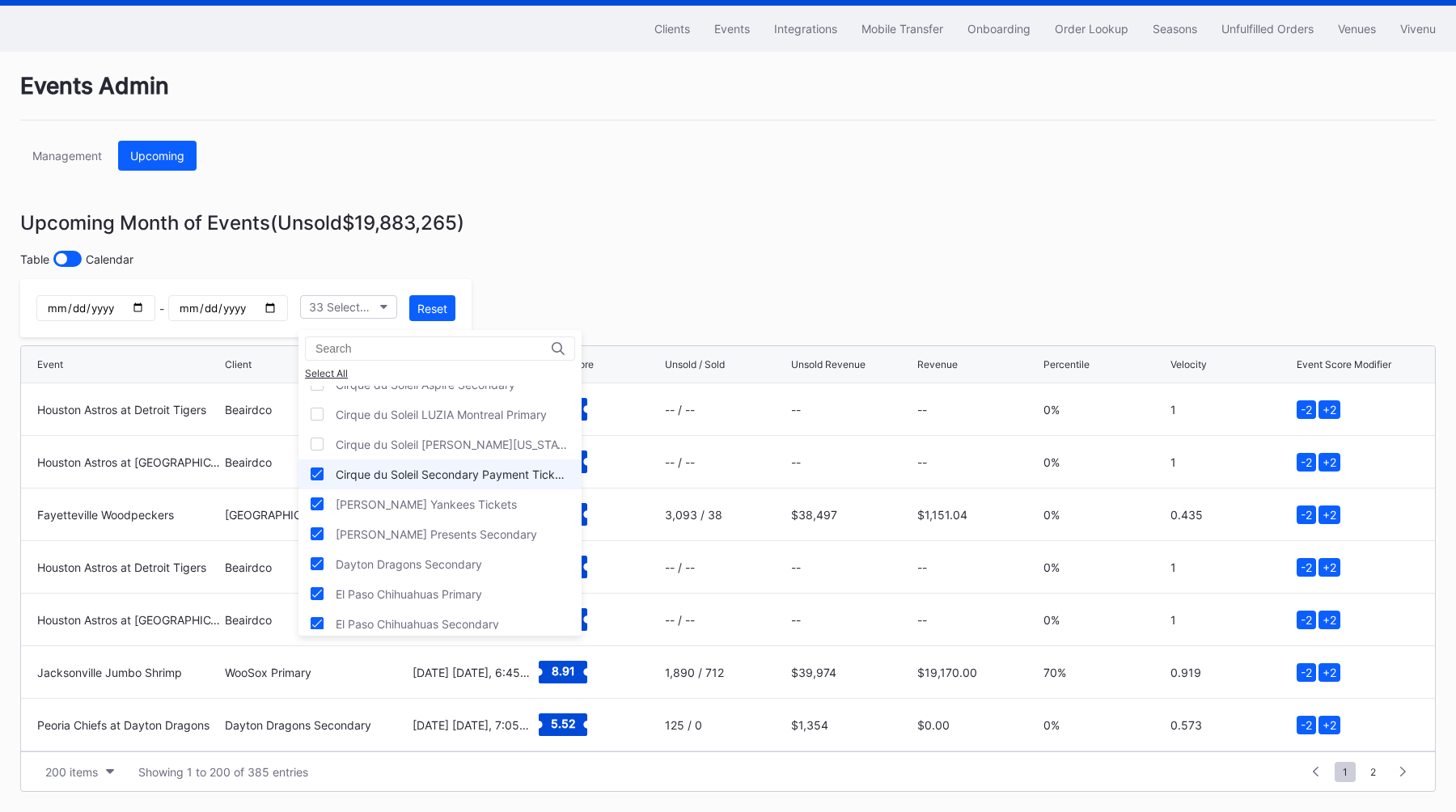
click at [479, 479] on div "Cirque du Soleil Secondary Payment Tickets" at bounding box center [452, 474] width 234 height 14
click at [471, 498] on div "[PERSON_NAME] Yankees Tickets" at bounding box center [439, 504] width 283 height 30
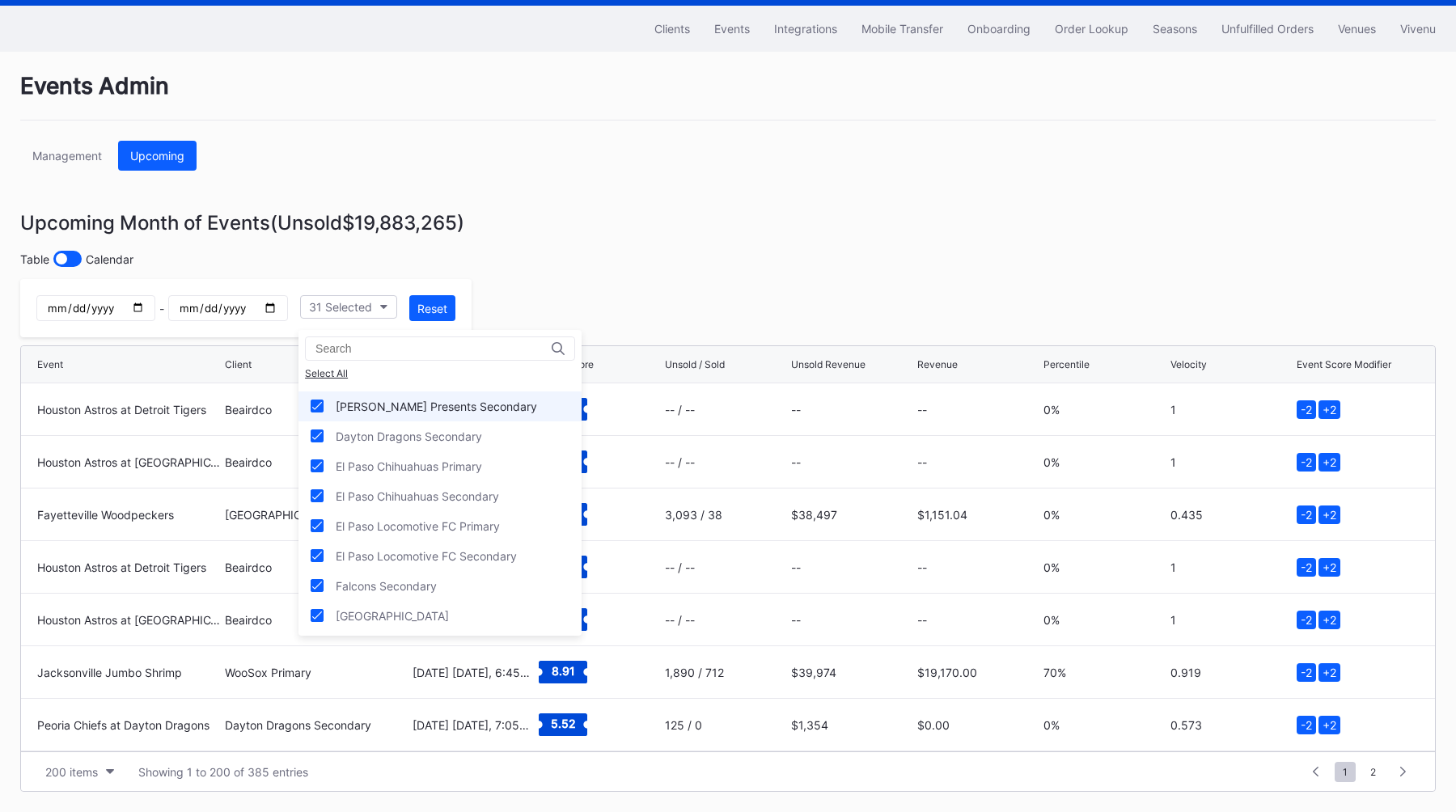
scroll to position [272, 0]
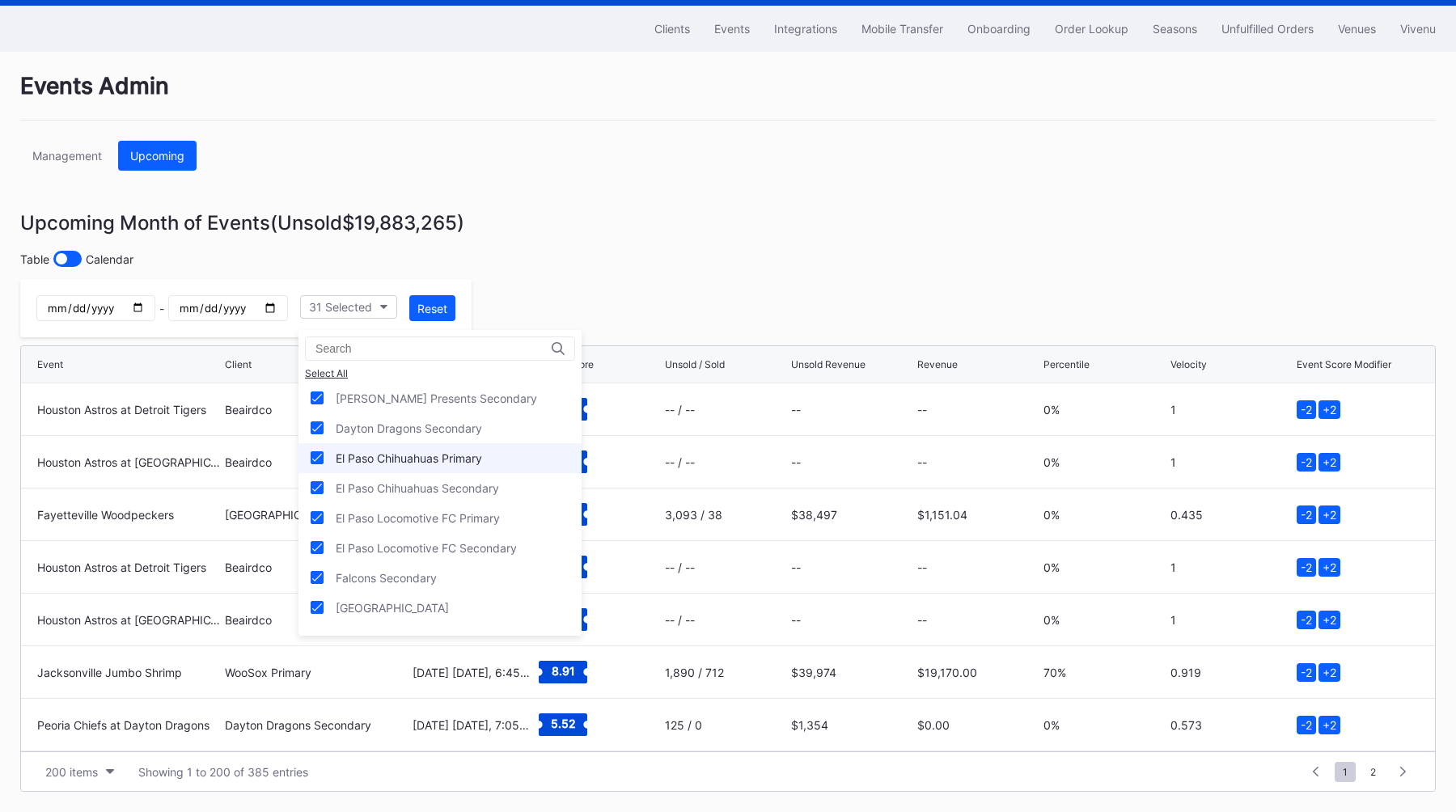
click at [478, 457] on div "El Paso Chihuahuas Primary" at bounding box center [408, 458] width 146 height 14
click at [478, 486] on div "El Paso Chihuahuas Secondary" at bounding box center [417, 488] width 164 height 14
click at [478, 523] on div "El Paso Locomotive FC Primary" at bounding box center [417, 518] width 164 height 14
click at [478, 541] on div "El Paso Locomotive FC Secondary" at bounding box center [426, 548] width 181 height 14
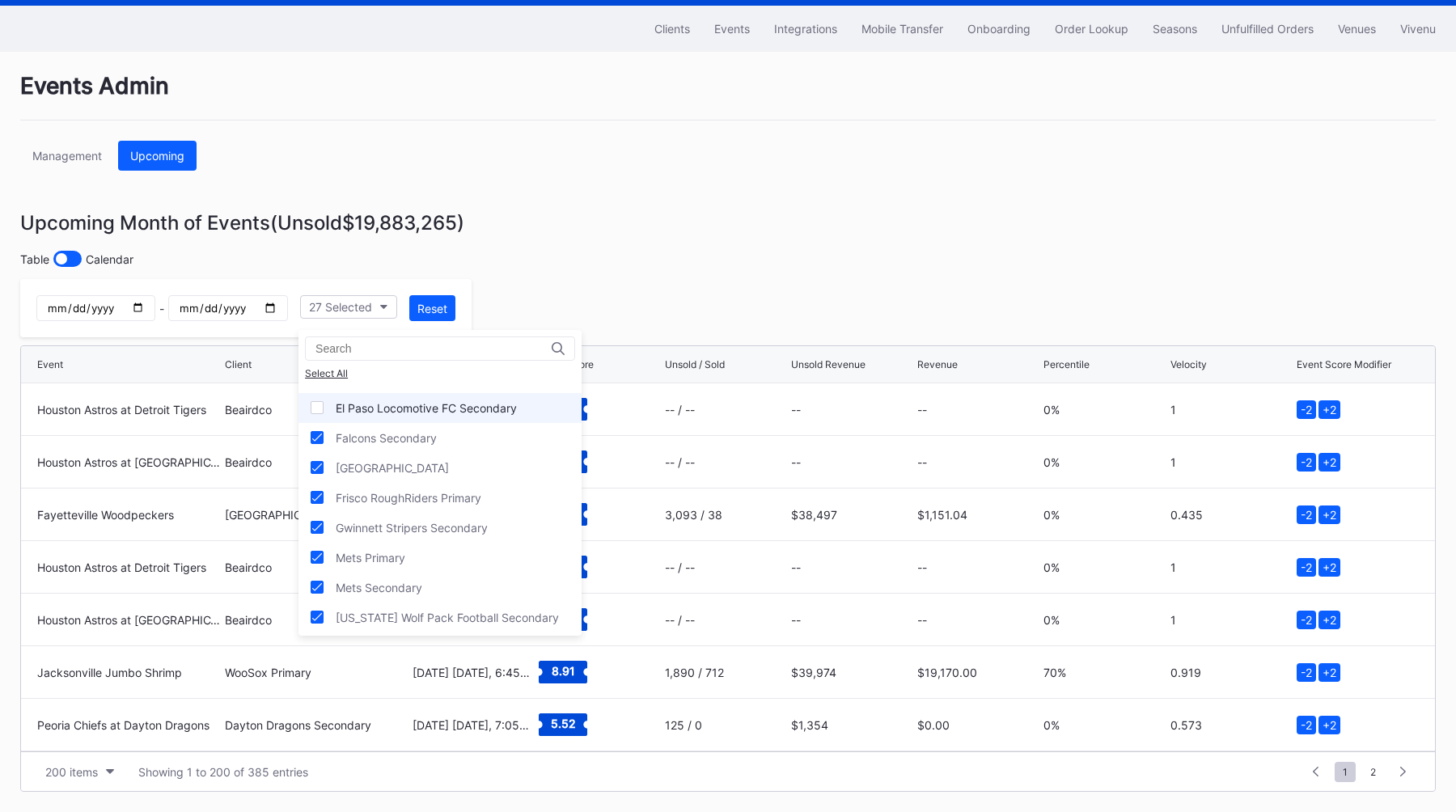
scroll to position [419, 0]
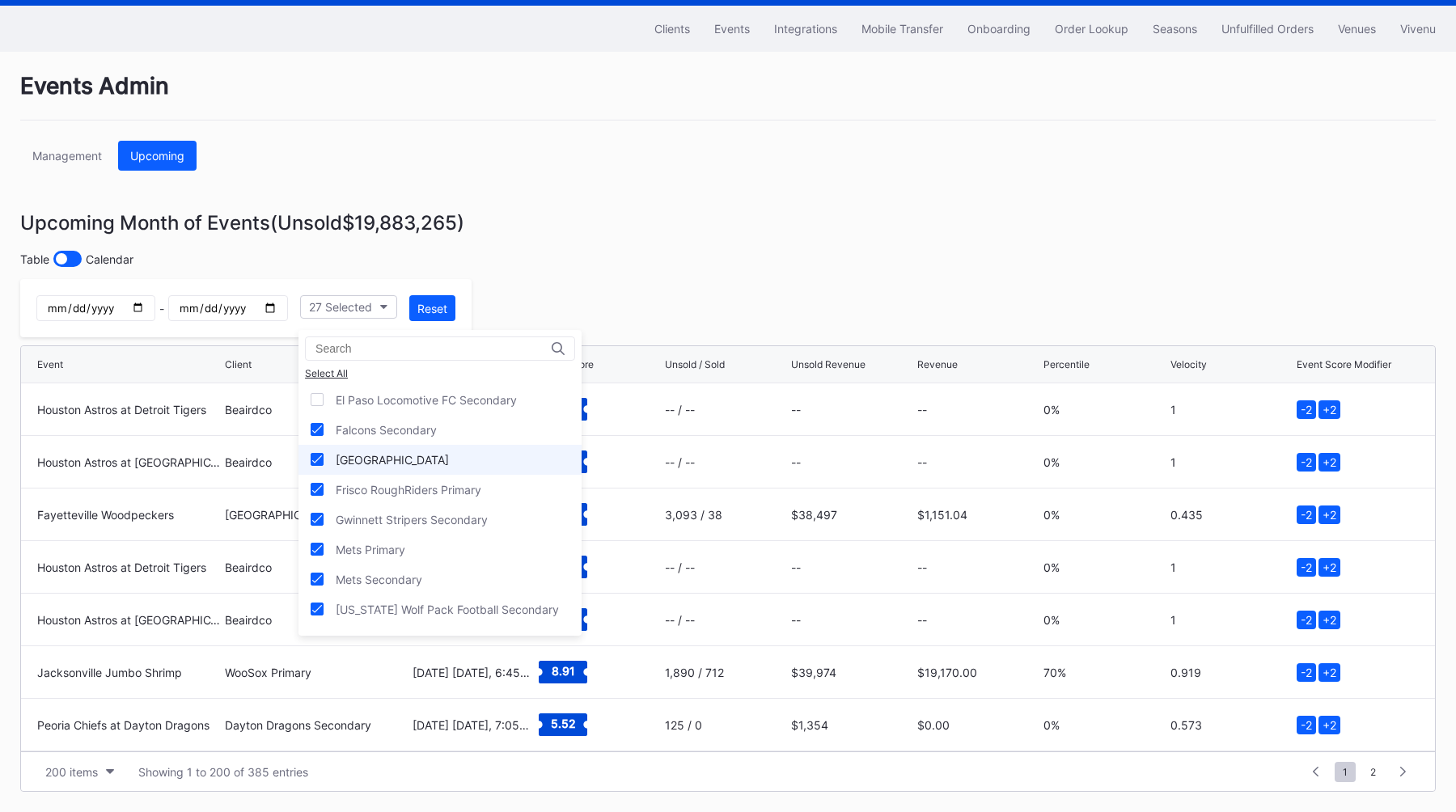
click at [443, 455] on div "[GEOGRAPHIC_DATA]" at bounding box center [392, 460] width 114 height 14
click at [465, 516] on div "Gwinnett Stripers Secondary" at bounding box center [411, 520] width 152 height 14
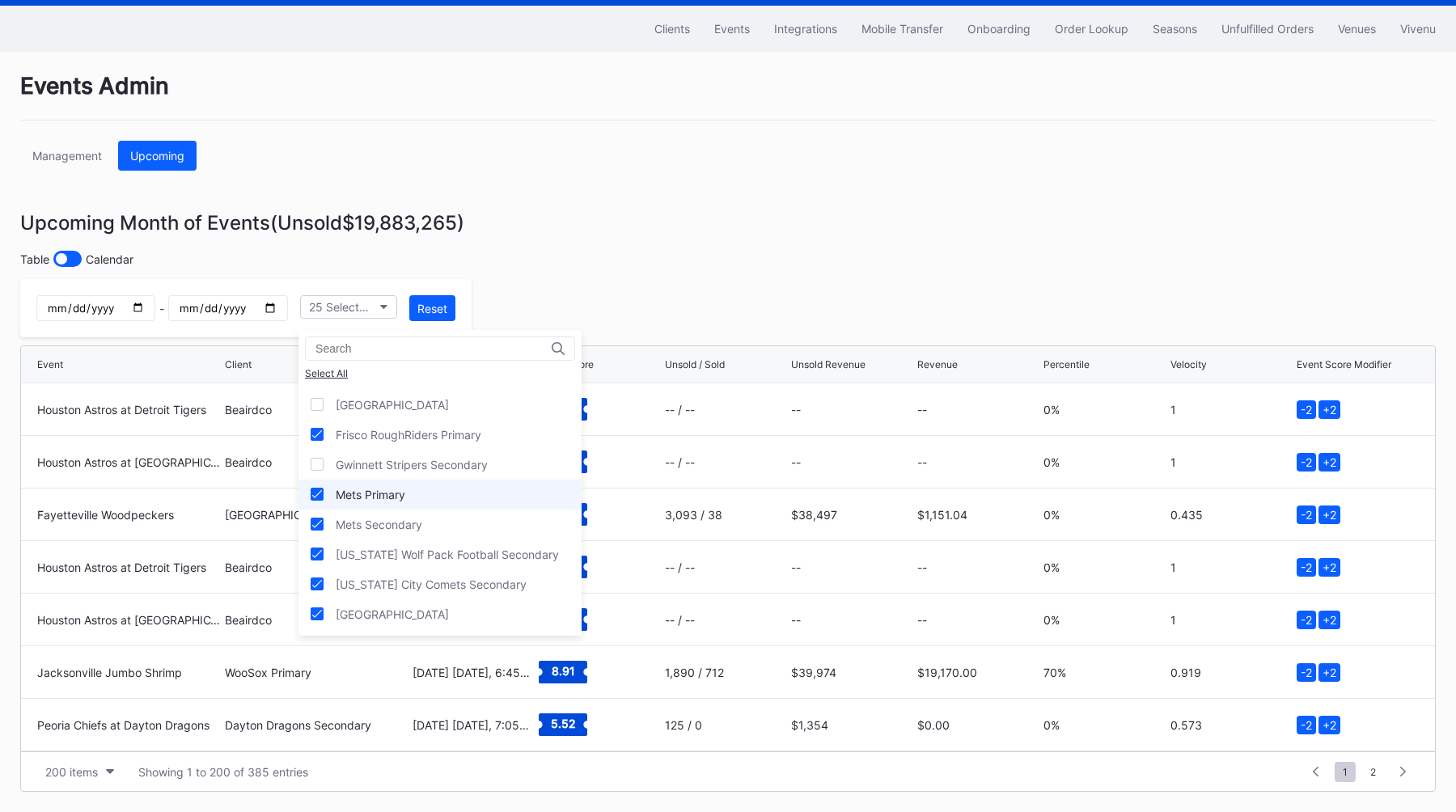
scroll to position [484, 0]
click at [454, 495] on div "Mets Primary" at bounding box center [439, 485] width 283 height 30
click at [454, 507] on div "Mets Secondary" at bounding box center [439, 516] width 283 height 30
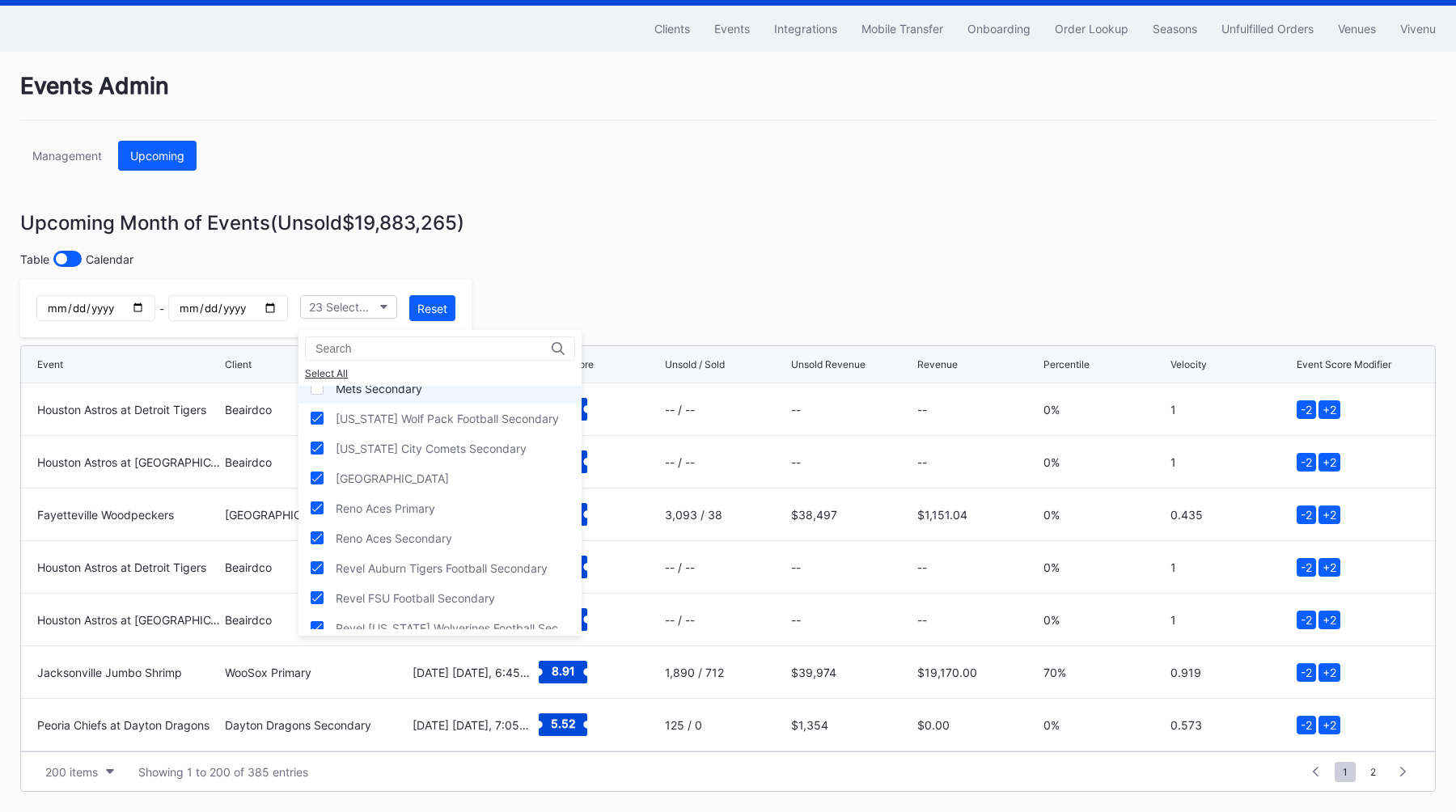
scroll to position [612, 0]
click at [515, 473] on div "[GEOGRAPHIC_DATA]" at bounding box center [439, 477] width 283 height 30
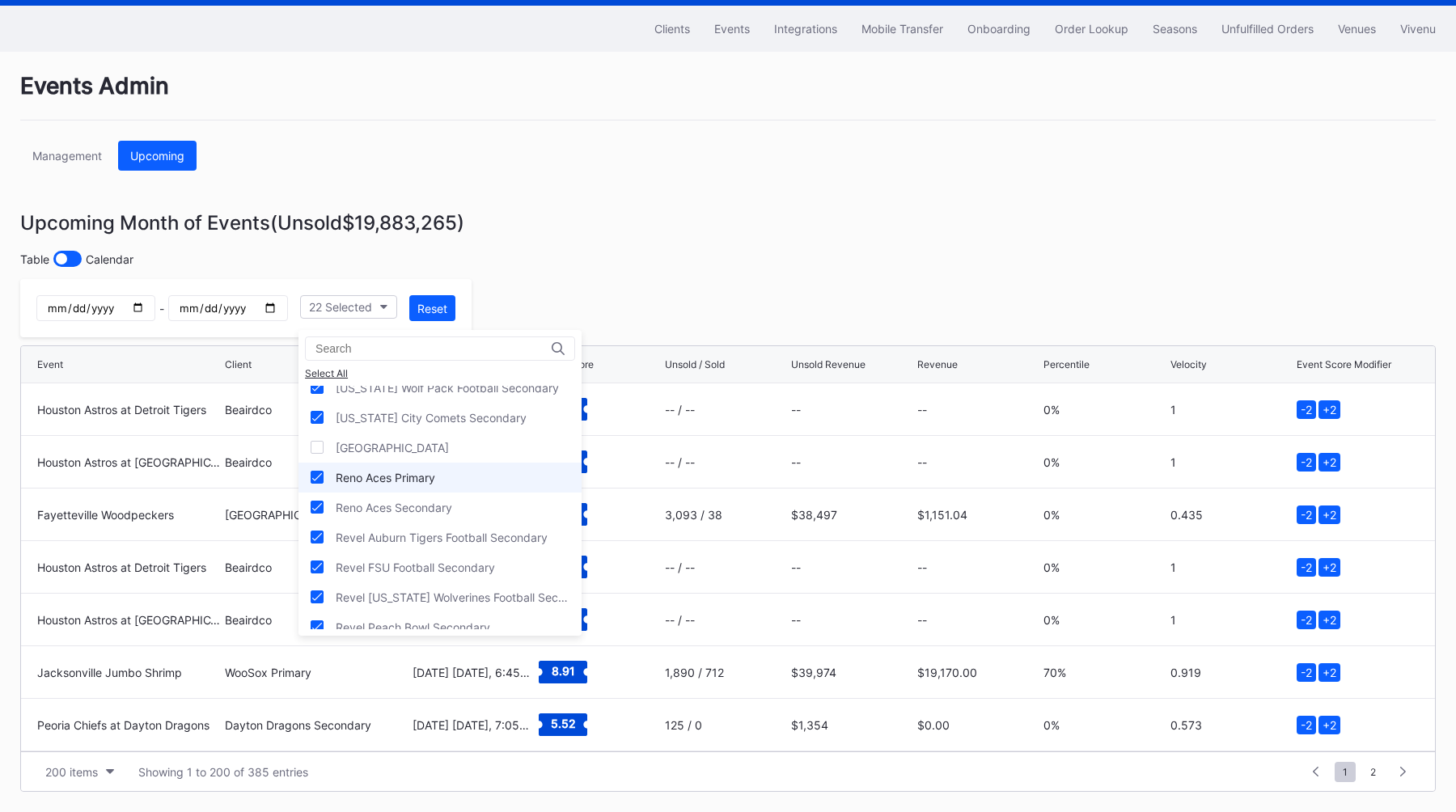
scroll to position [650, 0]
click at [490, 482] on div "Reno Aces Primary" at bounding box center [439, 469] width 283 height 30
click at [486, 498] on div "Reno Aces Secondary" at bounding box center [439, 498] width 283 height 30
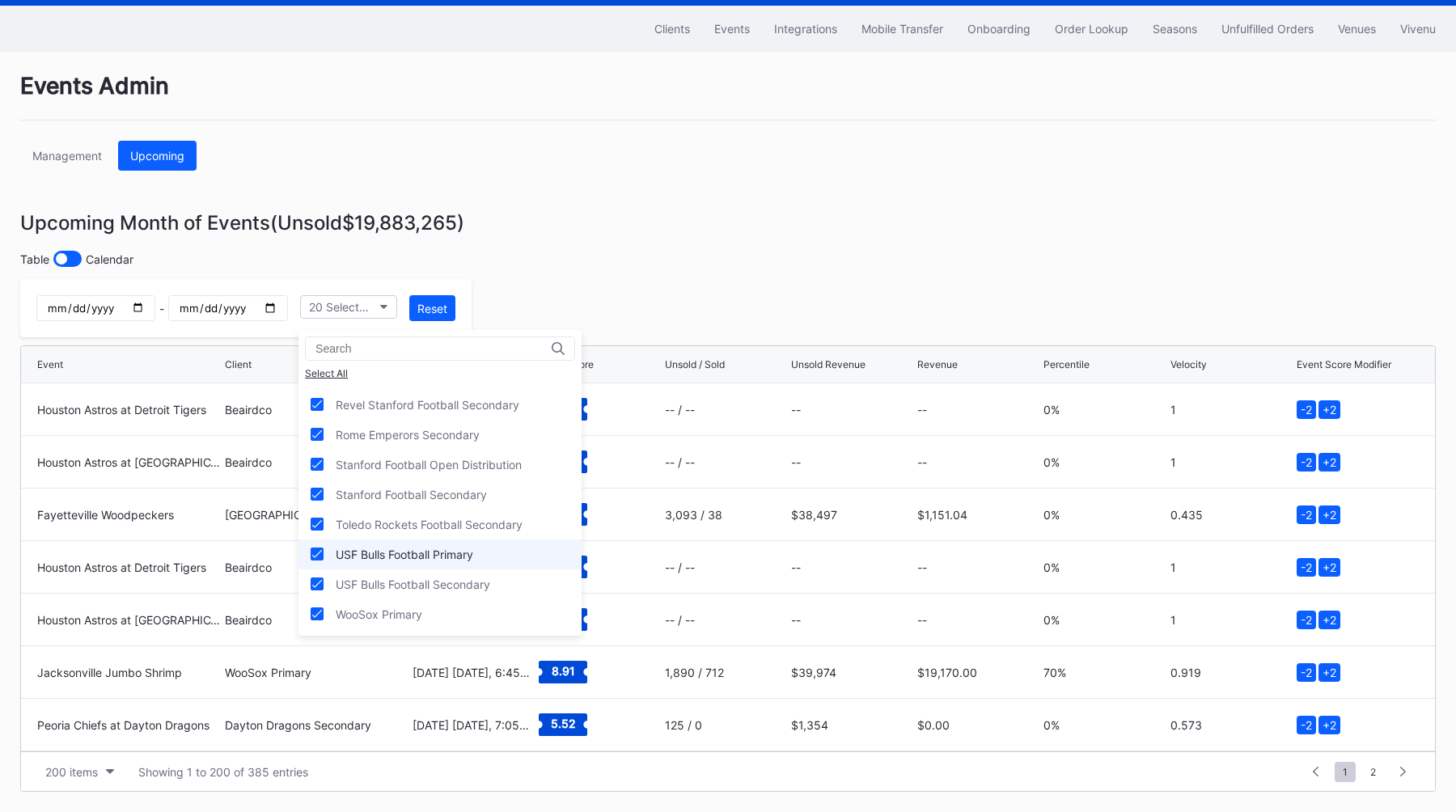
click at [484, 559] on div "USF Bulls Football Primary" at bounding box center [439, 554] width 283 height 30
click at [484, 588] on div "USF Bulls Football Secondary" at bounding box center [413, 584] width 154 height 14
click at [476, 612] on div "WooSox Primary" at bounding box center [439, 614] width 283 height 30
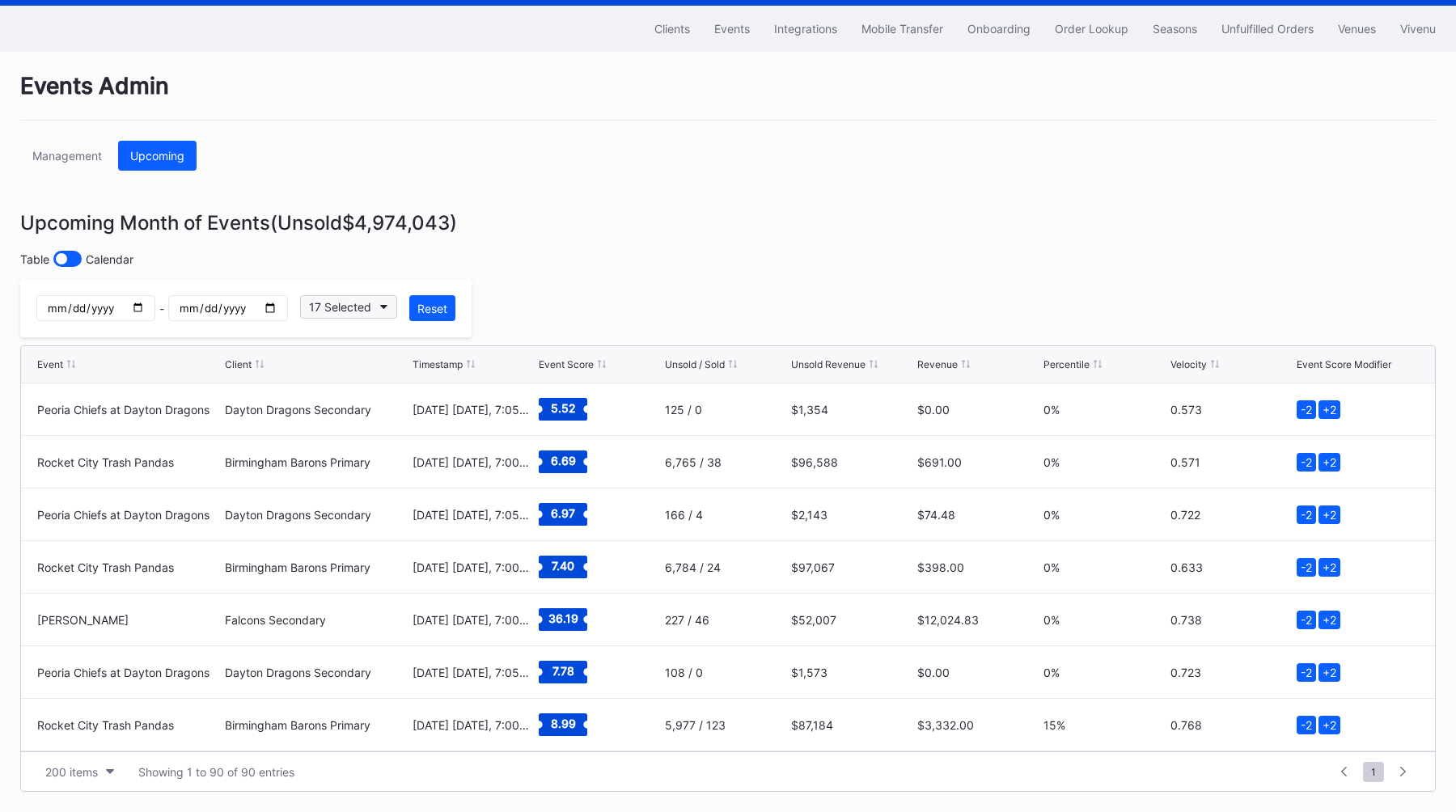
click at [381, 316] on button "17 Selected" at bounding box center [348, 307] width 97 height 23
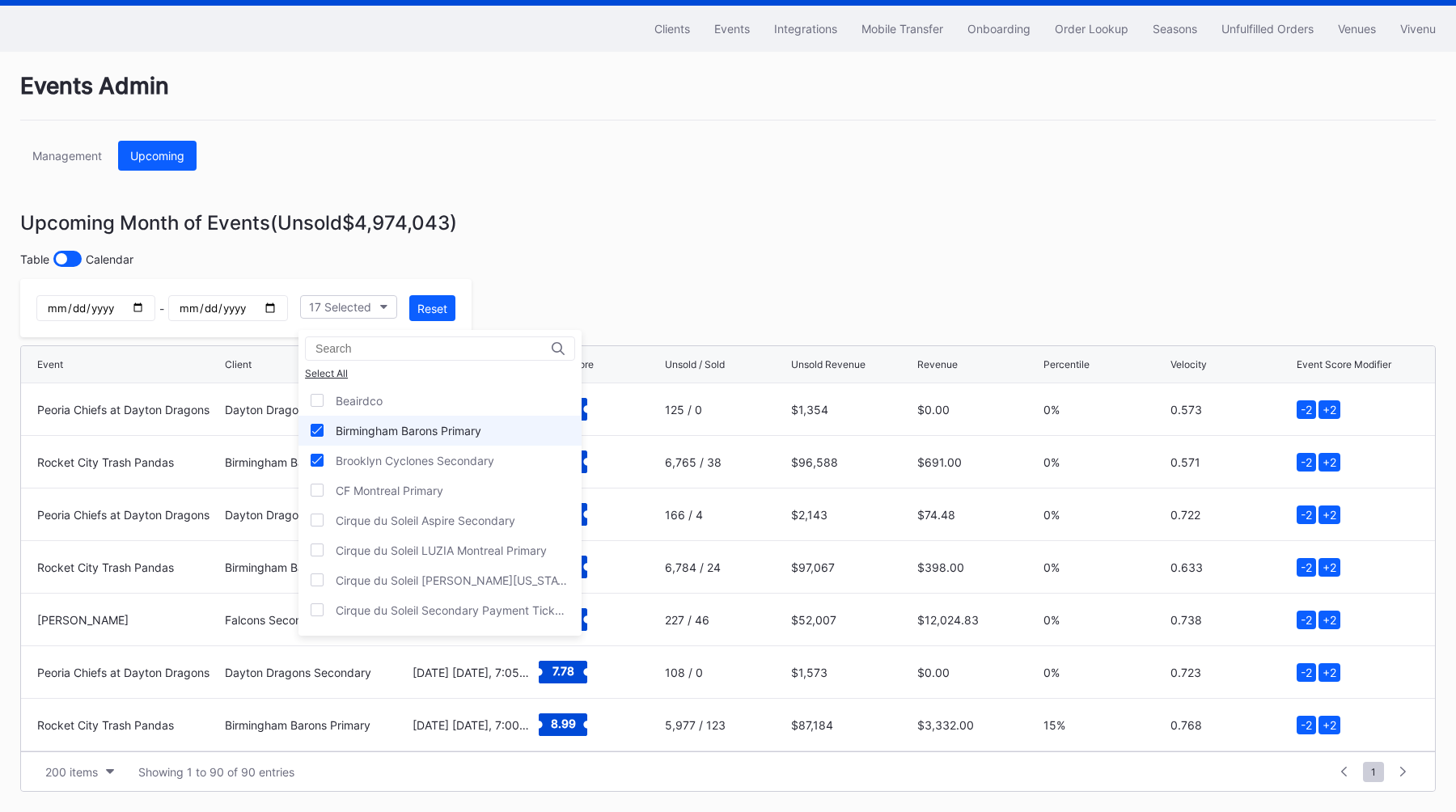
click at [419, 427] on div "Birmingham Barons Primary" at bounding box center [408, 431] width 146 height 14
click at [414, 458] on div "Brooklyn Cyclones Secondary" at bounding box center [414, 461] width 159 height 14
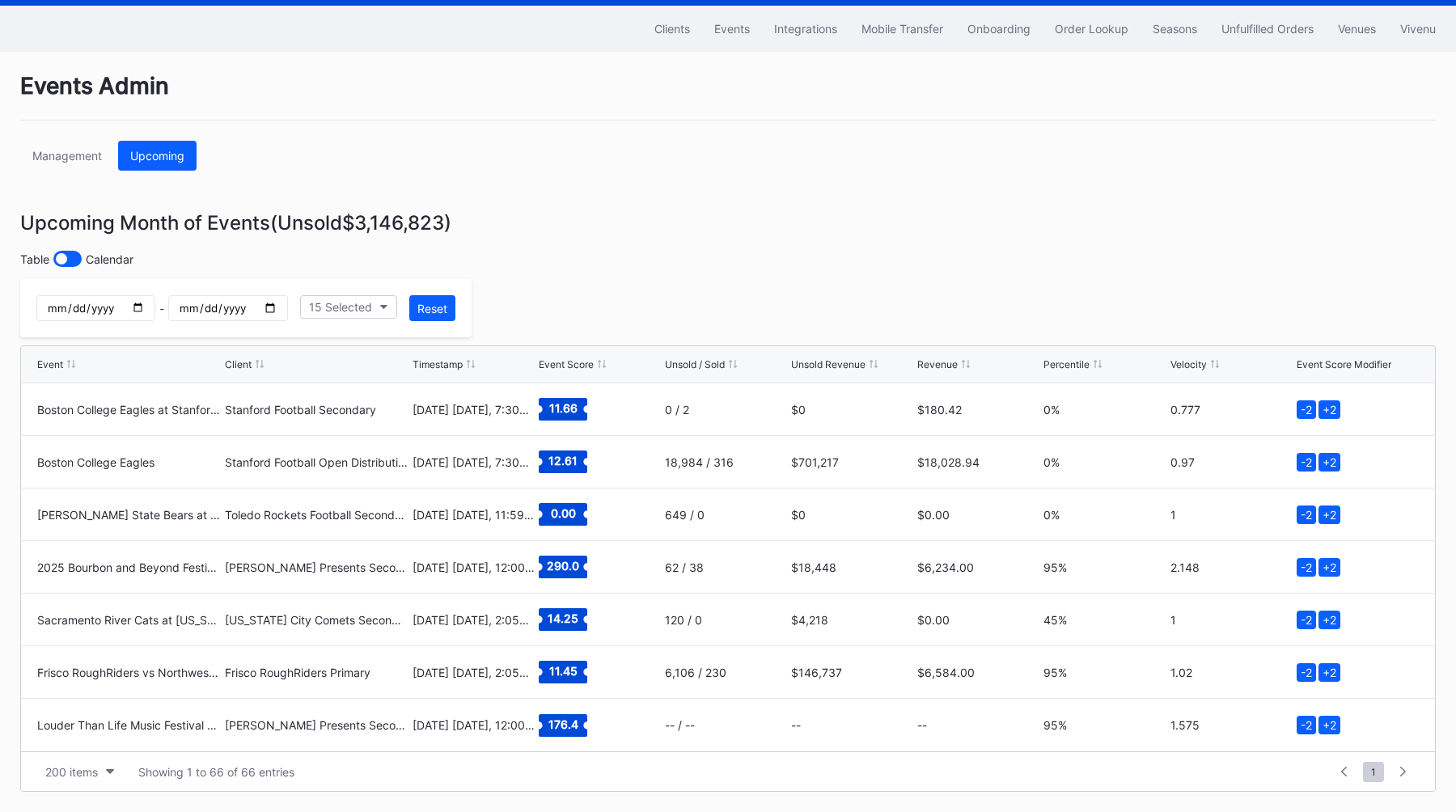
scroll to position [0, 0]
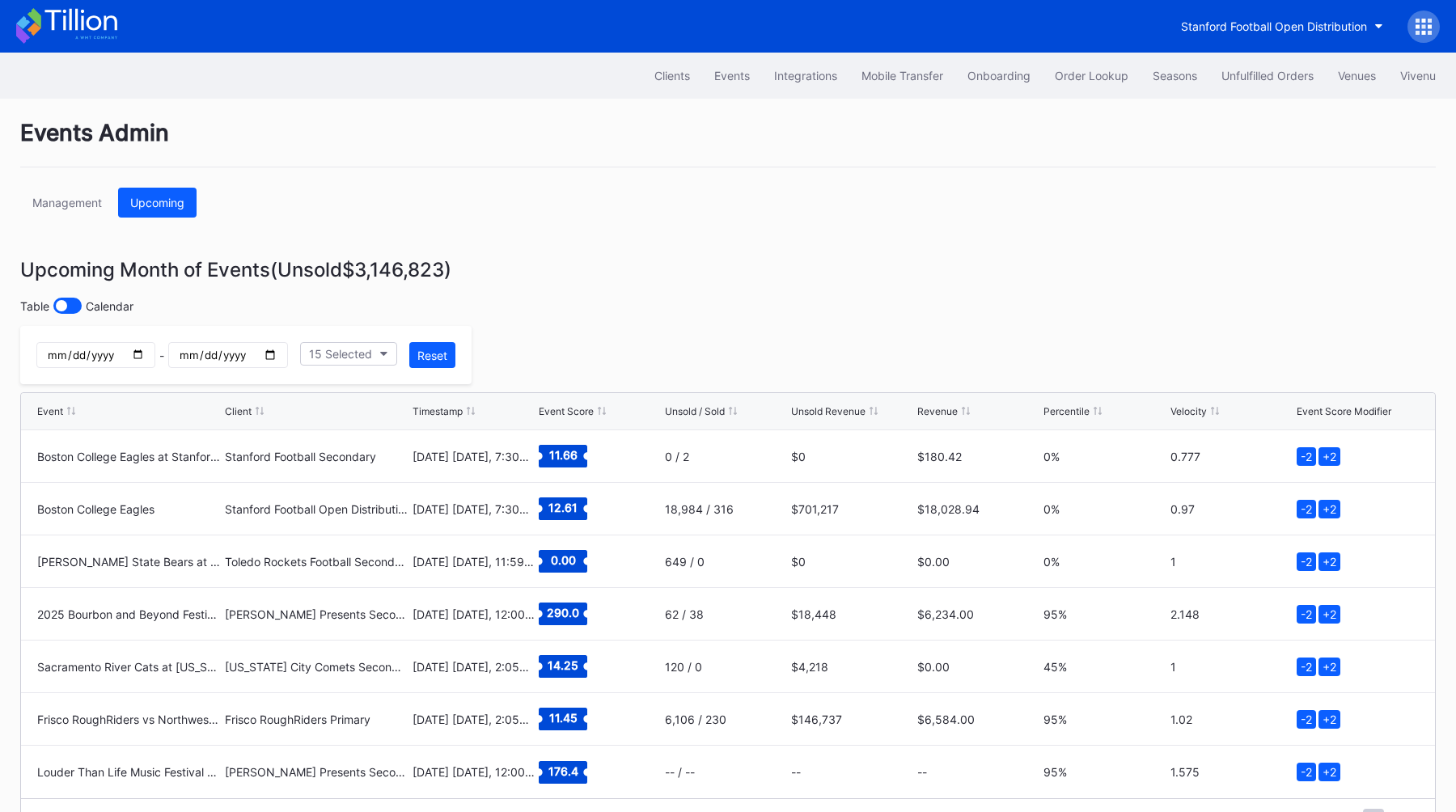
click at [1422, 27] on icon at bounding box center [1424, 26] width 4 height 4
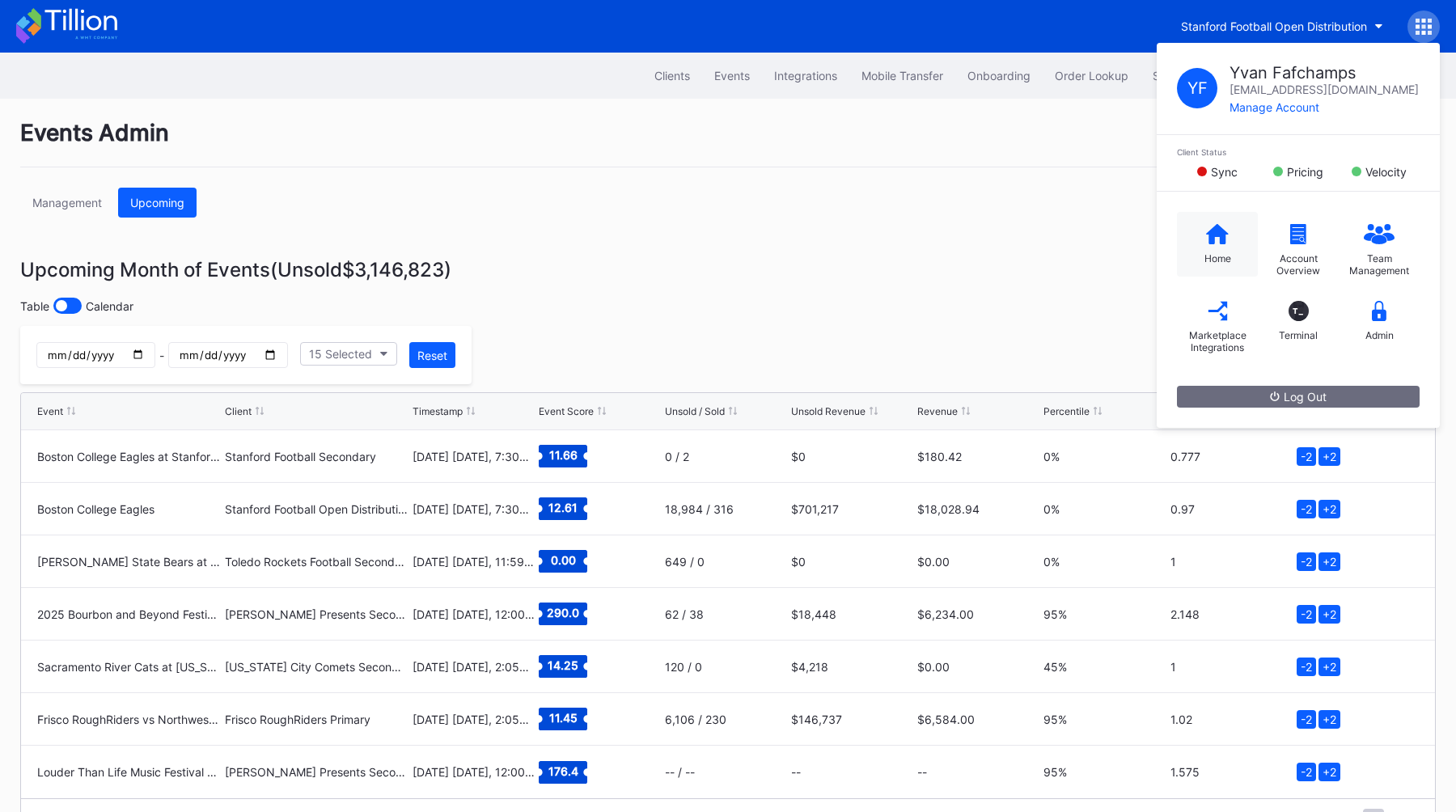
click at [1196, 257] on div "Home" at bounding box center [1217, 244] width 81 height 65
